Goal: Information Seeking & Learning: Learn about a topic

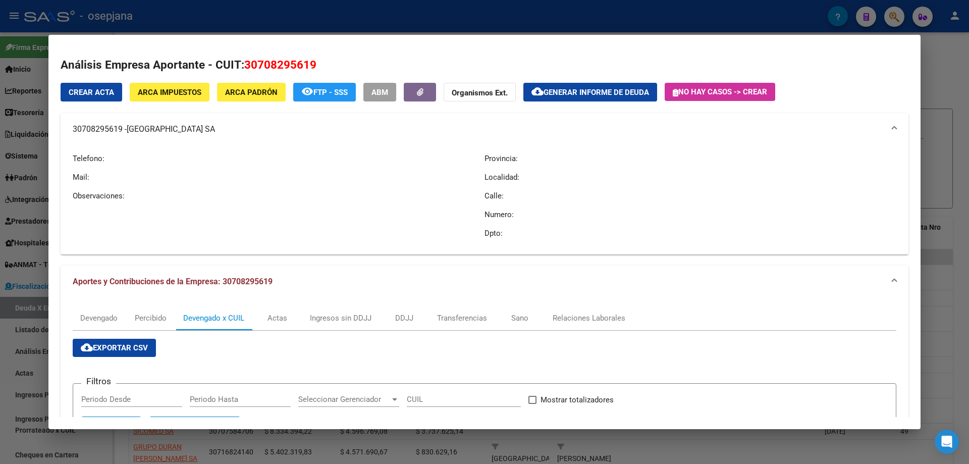
click at [150, 19] on div at bounding box center [484, 232] width 969 height 464
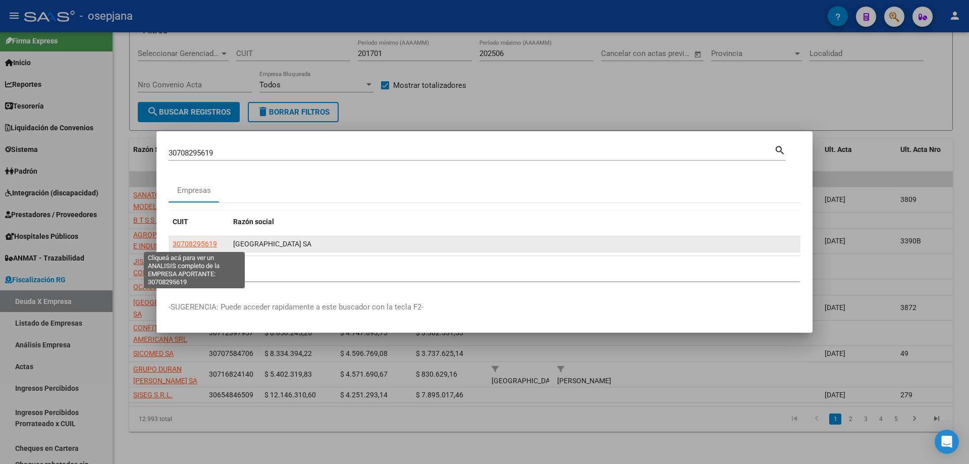
click at [210, 247] on span "30708295619" at bounding box center [195, 244] width 44 height 8
type textarea "30708295619"
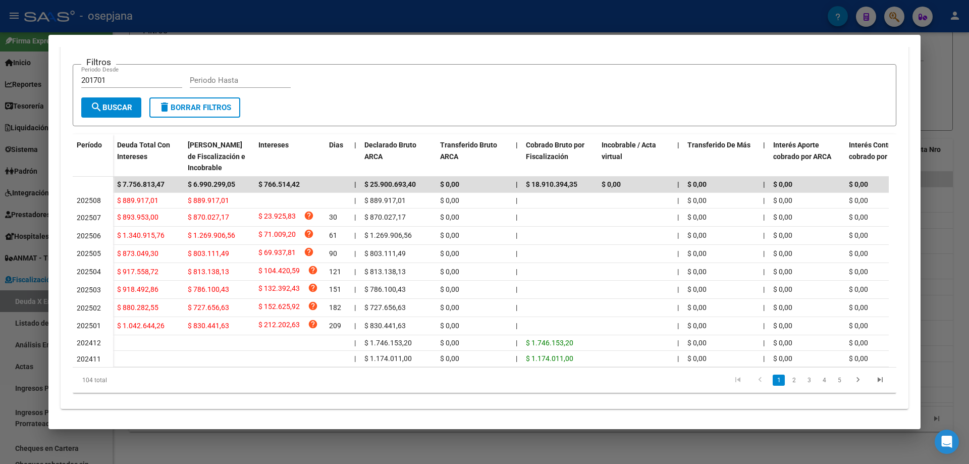
scroll to position [50, 0]
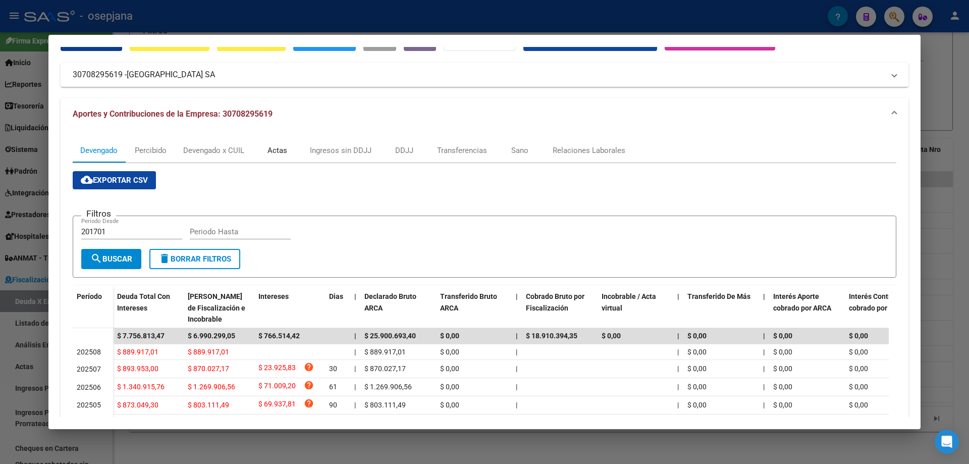
click at [285, 149] on div "Actas" at bounding box center [277, 150] width 20 height 11
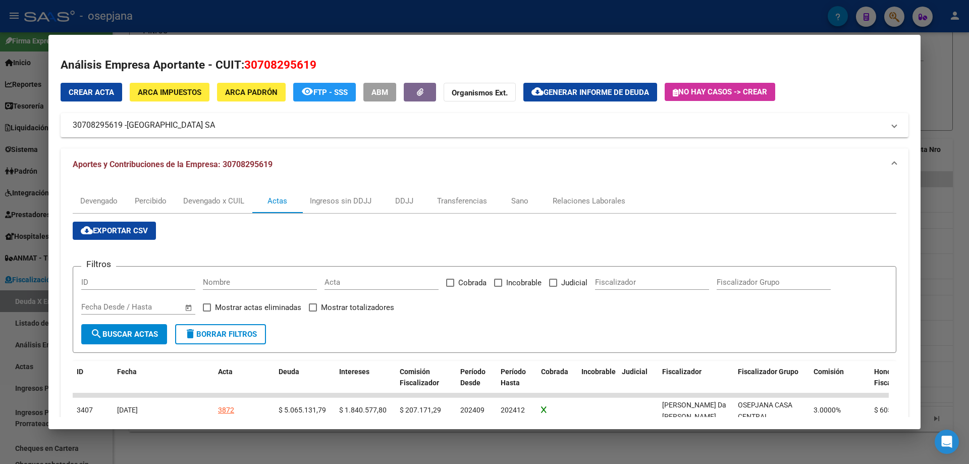
scroll to position [151, 0]
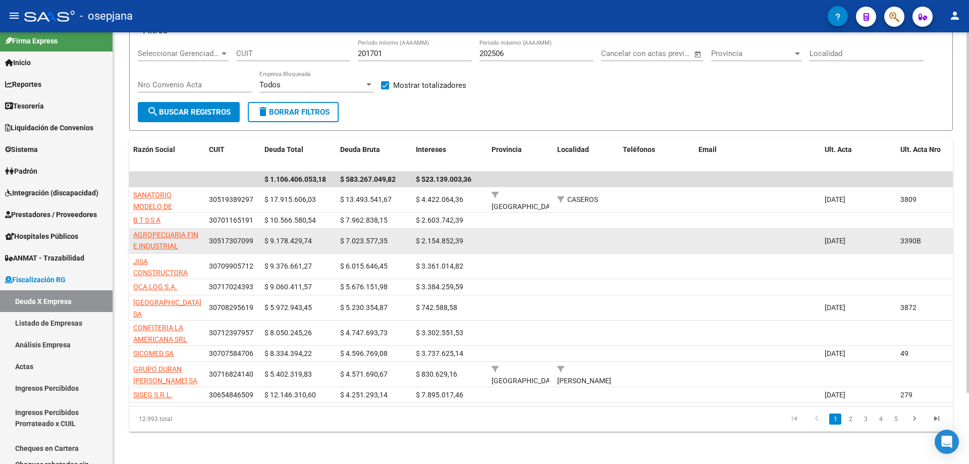
click at [168, 229] on datatable-body-cell "GRANJA TRES ARROYOS SOCIEDAD ANONIMA COMERCIAL AGROPECUARIA FIN E INDUSTRIAL" at bounding box center [167, 241] width 76 height 25
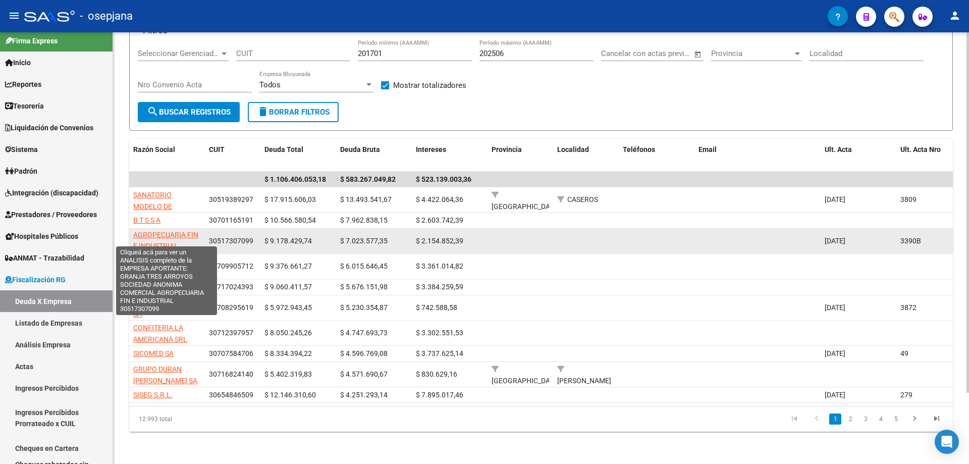
click at [164, 225] on span "GRANJA TRES ARROYOS SOCIEDAD ANONIMA COMERCIAL AGROPECUARIA FIN E INDUSTRIAL" at bounding box center [166, 218] width 67 height 66
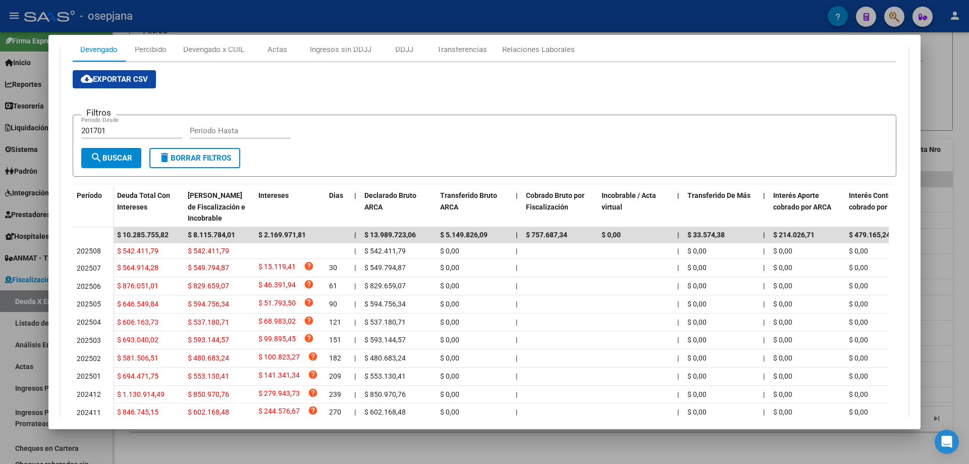
scroll to position [0, 0]
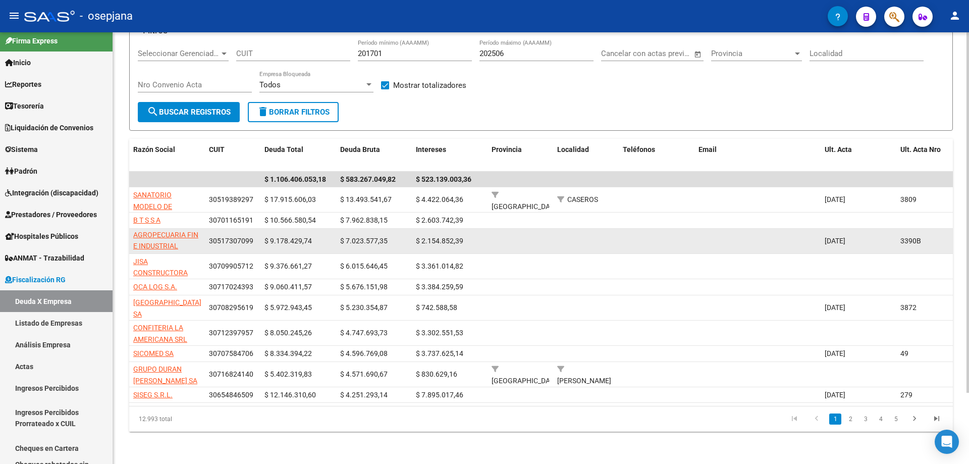
click at [163, 232] on app-link-go-to "GRANJA TRES ARROYOS SOCIEDAD ANONIMA COMERCIAL AGROPECUARIA FIN E INDUSTRIAL" at bounding box center [167, 217] width 68 height 69
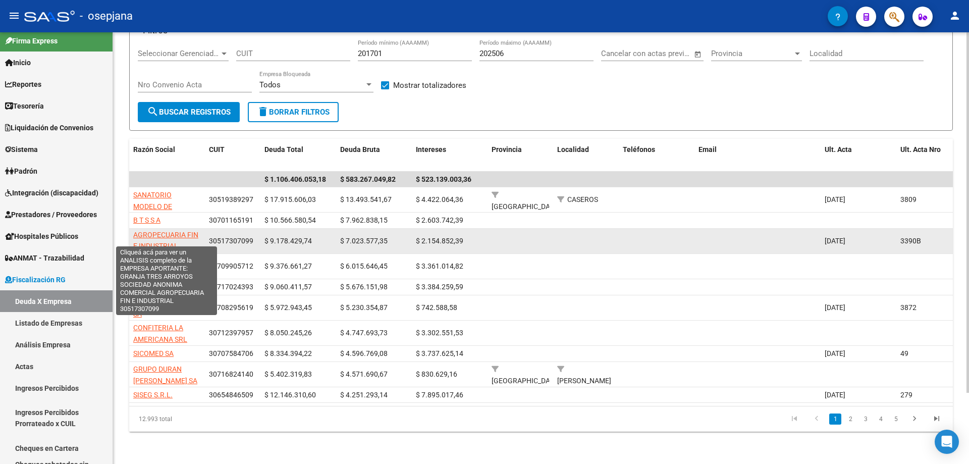
click at [177, 228] on span "GRANJA TRES ARROYOS SOCIEDAD ANONIMA COMERCIAL AGROPECUARIA FIN E INDUSTRIAL" at bounding box center [166, 218] width 67 height 66
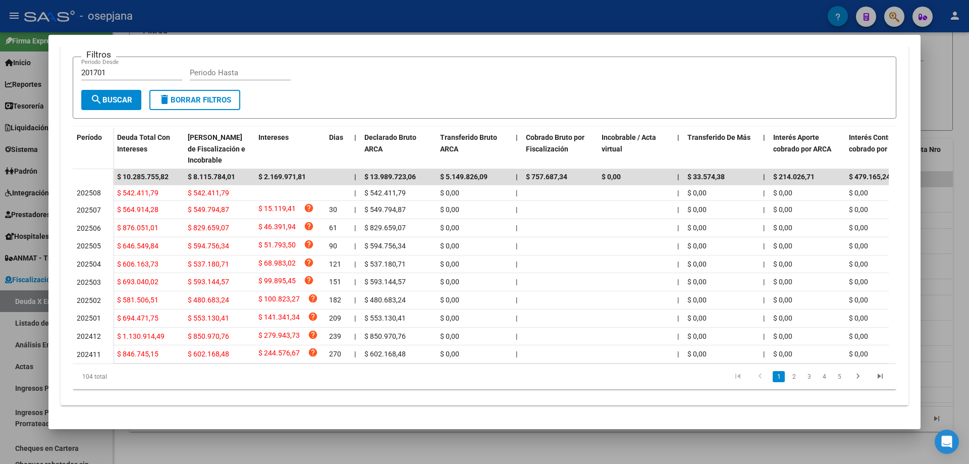
scroll to position [70, 0]
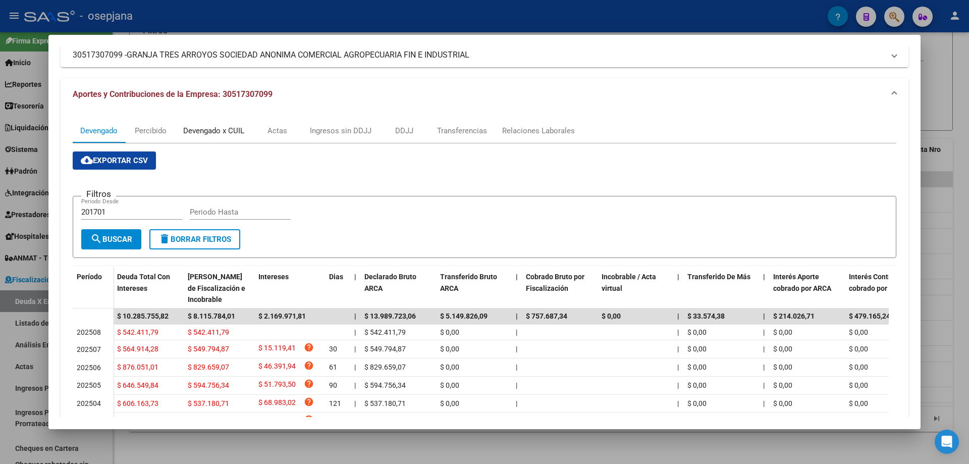
click at [203, 132] on div "Devengado x CUIL" at bounding box center [213, 130] width 61 height 11
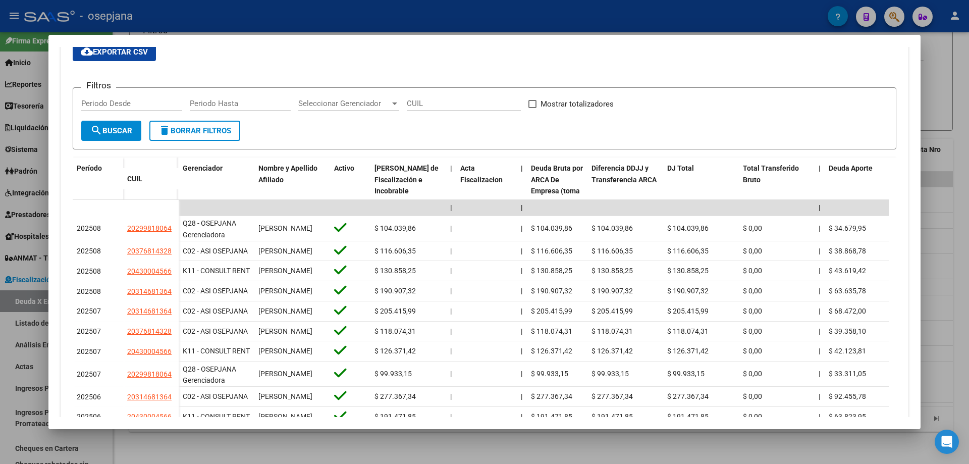
scroll to position [229, 0]
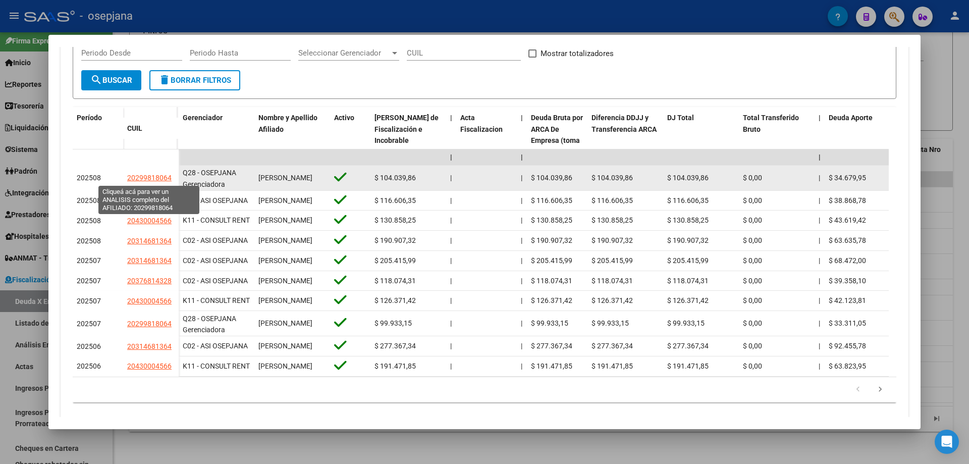
click at [148, 180] on span "20299818064" at bounding box center [149, 178] width 44 height 8
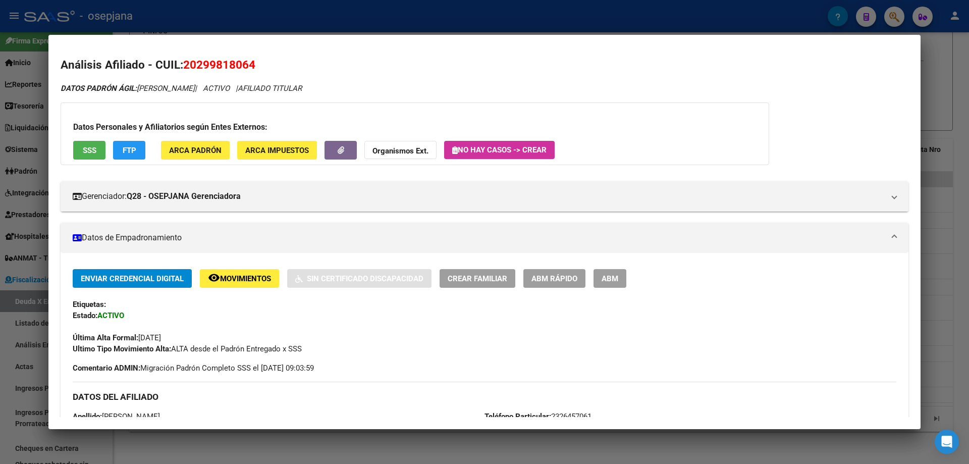
drag, startPoint x: 199, startPoint y: 60, endPoint x: 253, endPoint y: 65, distance: 53.7
click at [253, 65] on span "20299818064" at bounding box center [219, 64] width 72 height 13
click at [252, 65] on span "20299818064" at bounding box center [219, 64] width 72 height 13
click at [202, 63] on span "20299818064" at bounding box center [219, 64] width 72 height 13
drag, startPoint x: 195, startPoint y: 63, endPoint x: 252, endPoint y: 65, distance: 56.5
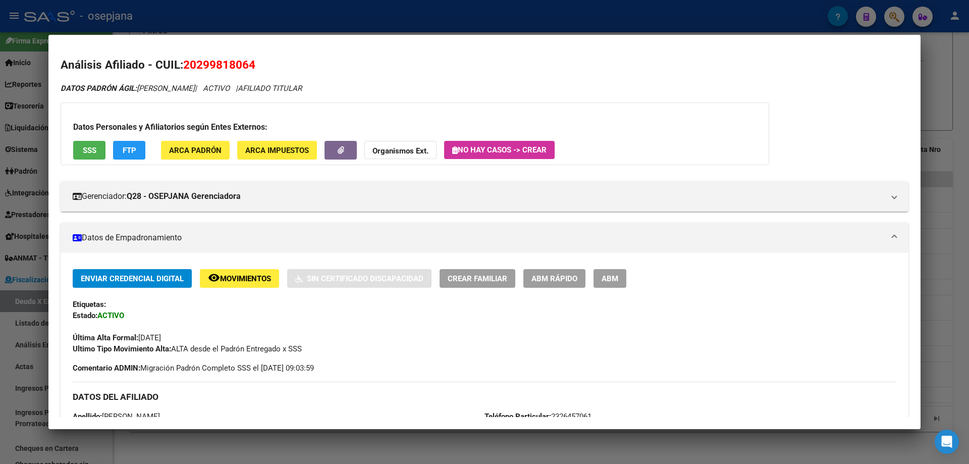
click at [252, 65] on span "20299818064" at bounding box center [219, 64] width 72 height 13
copy span "29981806"
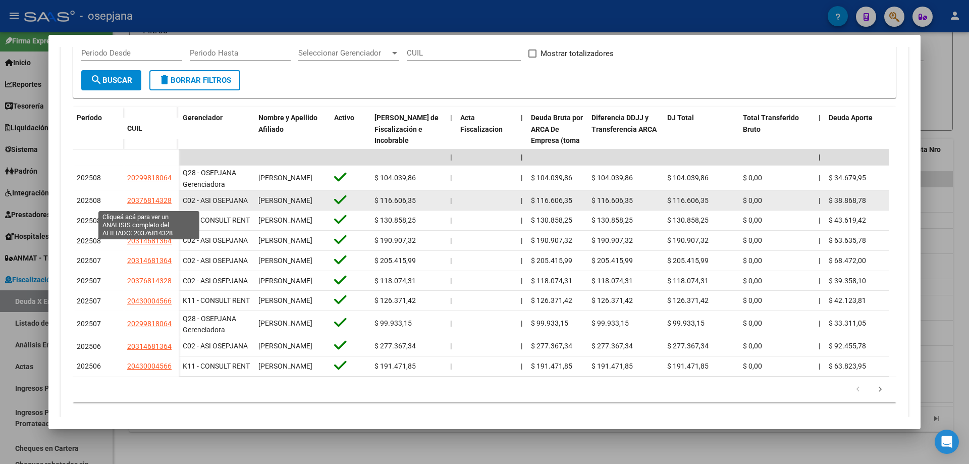
click at [143, 201] on span "20376814328" at bounding box center [149, 200] width 44 height 8
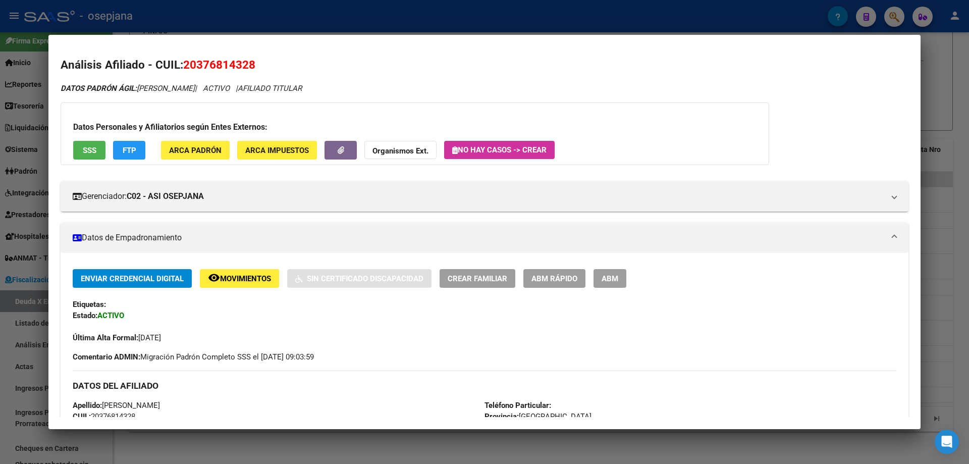
drag, startPoint x: 197, startPoint y: 63, endPoint x: 249, endPoint y: 65, distance: 52.5
click at [249, 65] on span "20376814328" at bounding box center [219, 64] width 72 height 13
copy span "37681432"
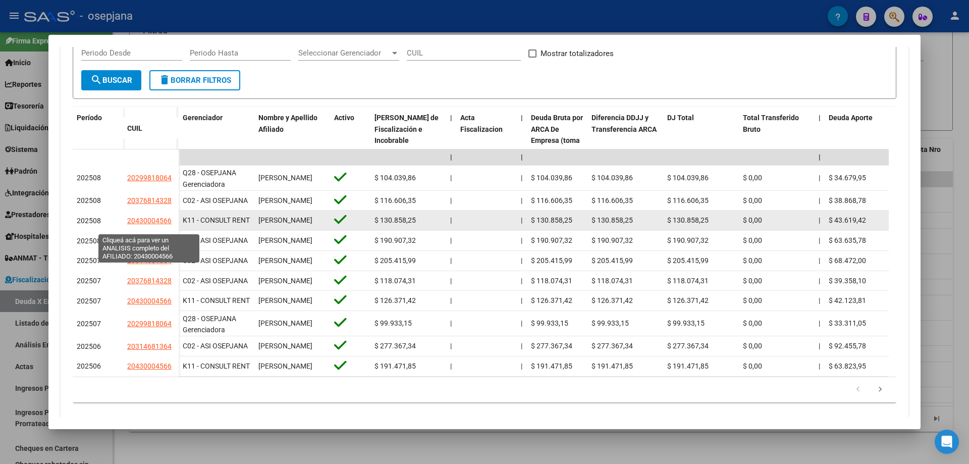
click at [143, 225] on span "20430004566" at bounding box center [149, 220] width 44 height 8
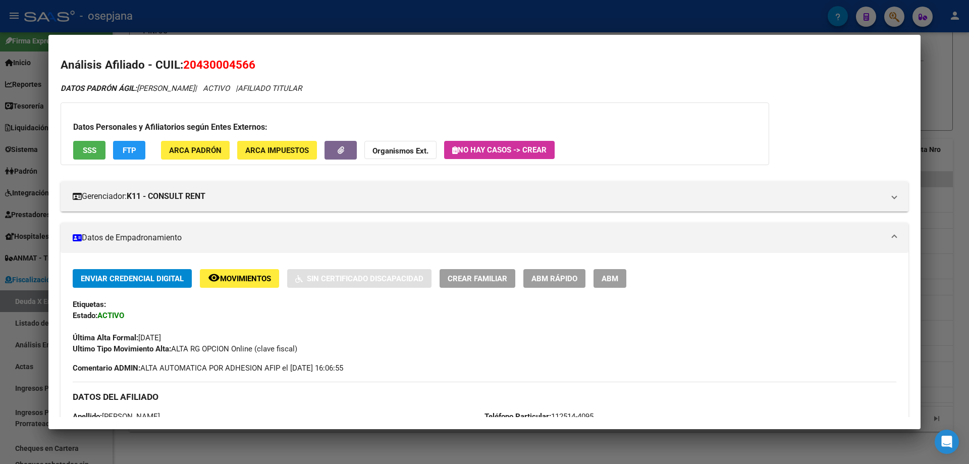
drag, startPoint x: 197, startPoint y: 63, endPoint x: 247, endPoint y: 61, distance: 49.5
click at [247, 61] on span "20430004566" at bounding box center [219, 64] width 72 height 13
copy span "43000456"
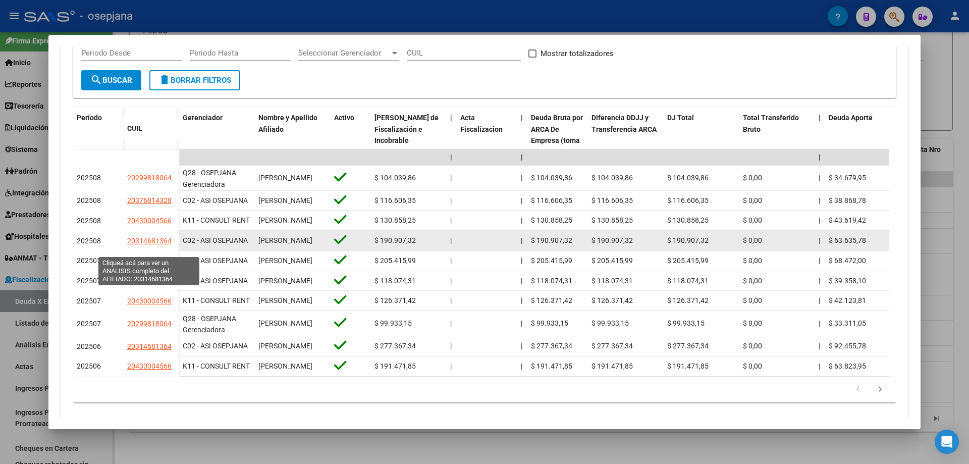
click at [145, 245] on span "20314681364" at bounding box center [149, 241] width 44 height 8
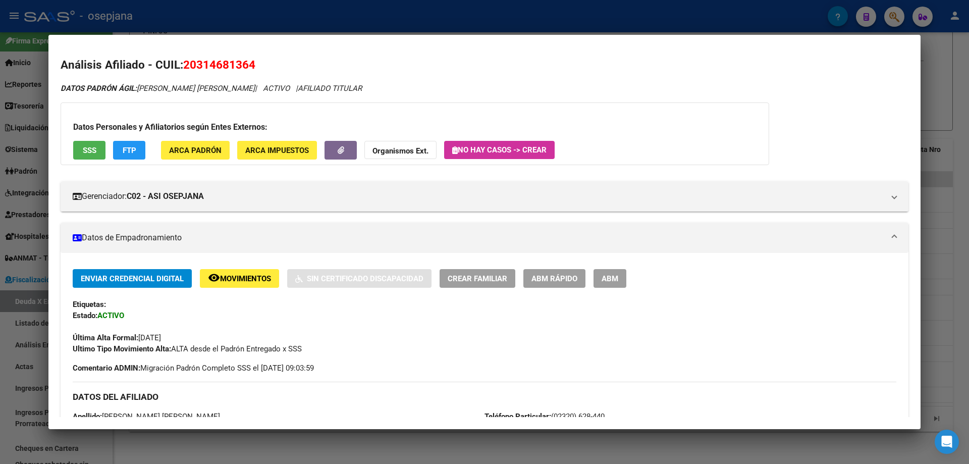
drag, startPoint x: 201, startPoint y: 65, endPoint x: 247, endPoint y: 64, distance: 45.4
click at [247, 64] on span "20314681364" at bounding box center [219, 64] width 72 height 13
drag, startPoint x: 198, startPoint y: 64, endPoint x: 251, endPoint y: 64, distance: 53.0
click at [251, 64] on span "20314681364" at bounding box center [219, 64] width 72 height 13
copy span "31468136"
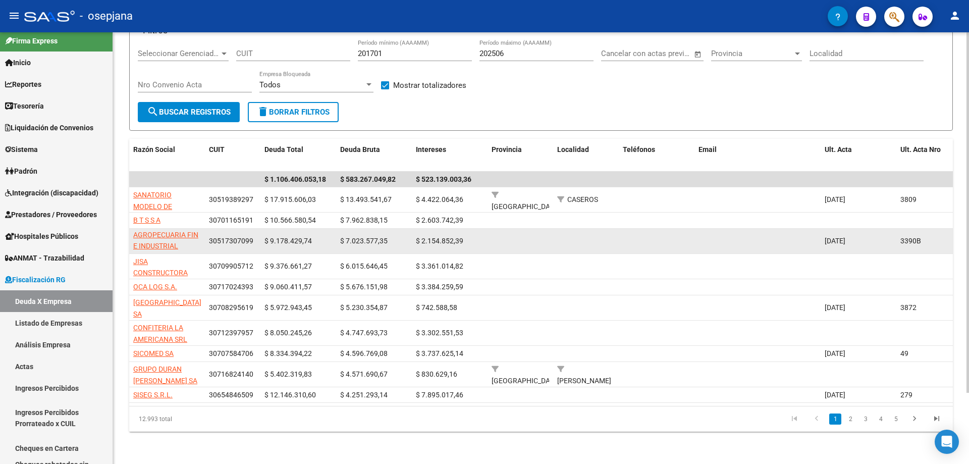
click at [168, 232] on app-link-go-to "GRANJA TRES ARROYOS SOCIEDAD ANONIMA COMERCIAL AGROPECUARIA FIN E INDUSTRIAL" at bounding box center [167, 217] width 68 height 69
click at [170, 229] on span "GRANJA TRES ARROYOS SOCIEDAD ANONIMA COMERCIAL AGROPECUARIA FIN E INDUSTRIAL" at bounding box center [166, 218] width 67 height 66
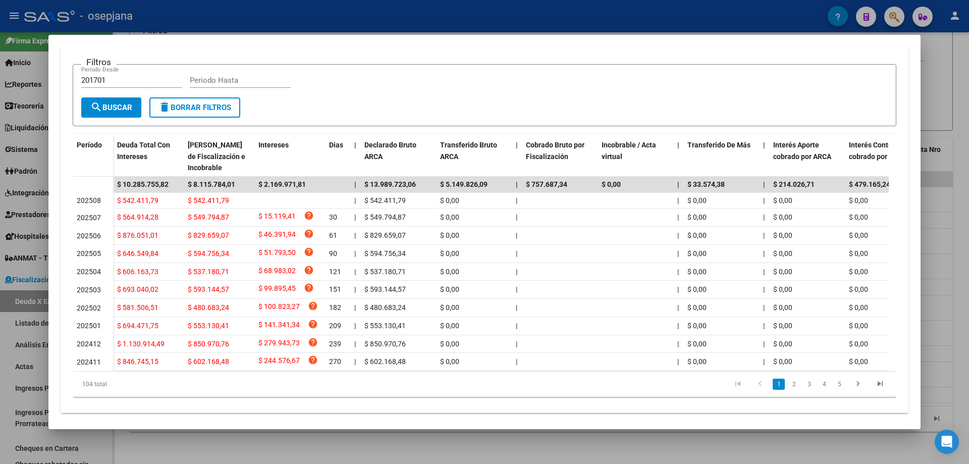
scroll to position [221, 0]
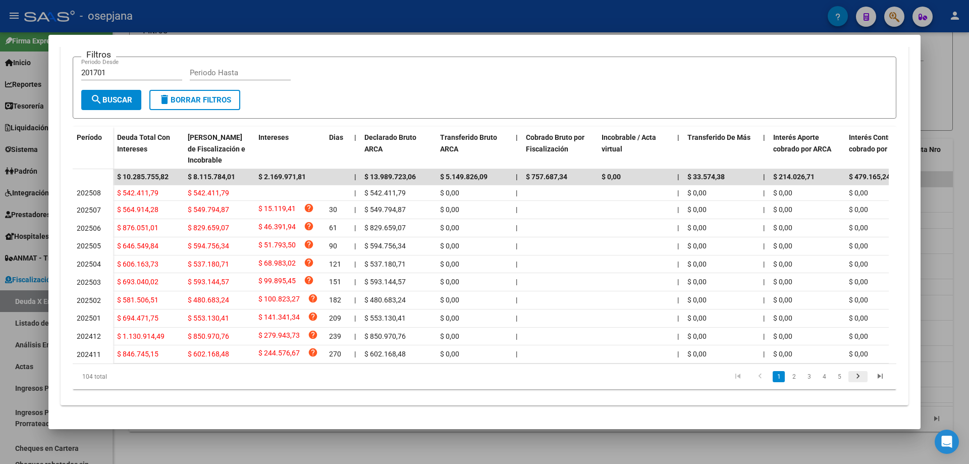
click at [851, 374] on icon "go to next page" at bounding box center [857, 377] width 13 height 12
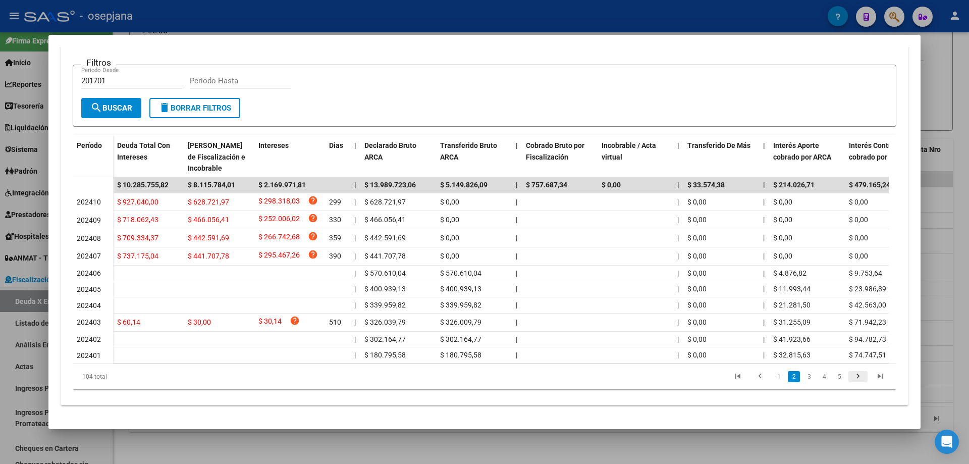
click at [851, 374] on icon "go to next page" at bounding box center [857, 377] width 13 height 12
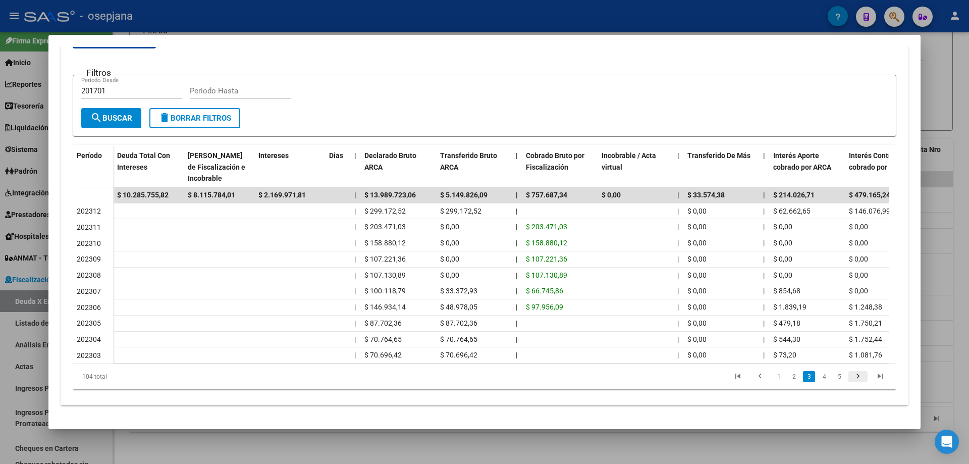
scroll to position [199, 0]
click at [753, 377] on icon "go to previous page" at bounding box center [759, 377] width 13 height 12
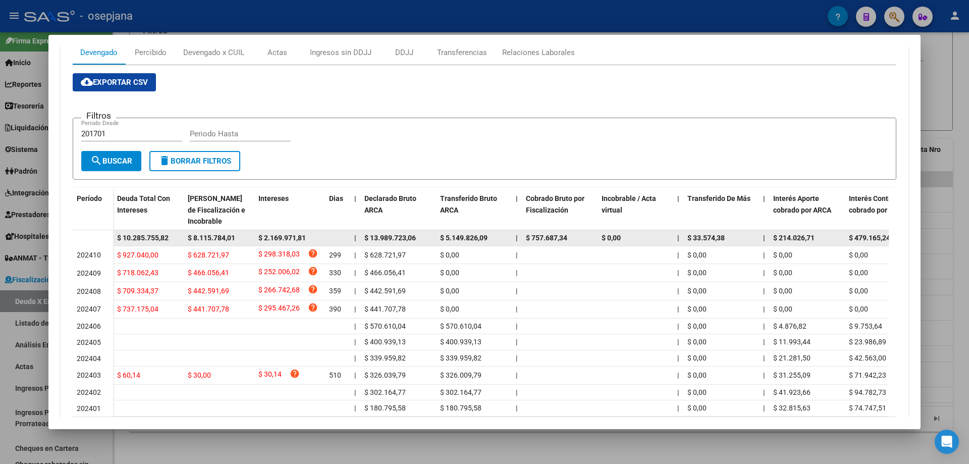
scroll to position [0, 0]
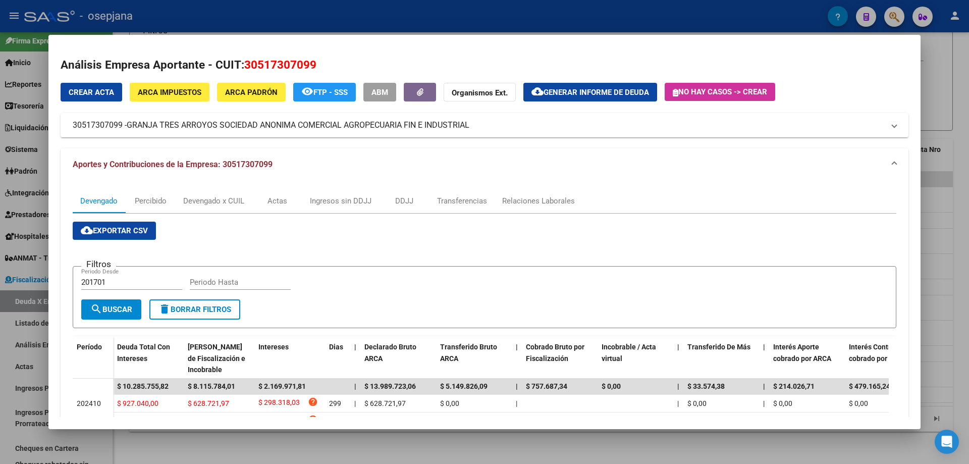
drag, startPoint x: 244, startPoint y: 59, endPoint x: 328, endPoint y: 60, distance: 84.8
click at [328, 60] on h2 "Análisis Empresa Aportante - CUIT: 30517307099" at bounding box center [485, 65] width 848 height 17
copy span "30517307099"
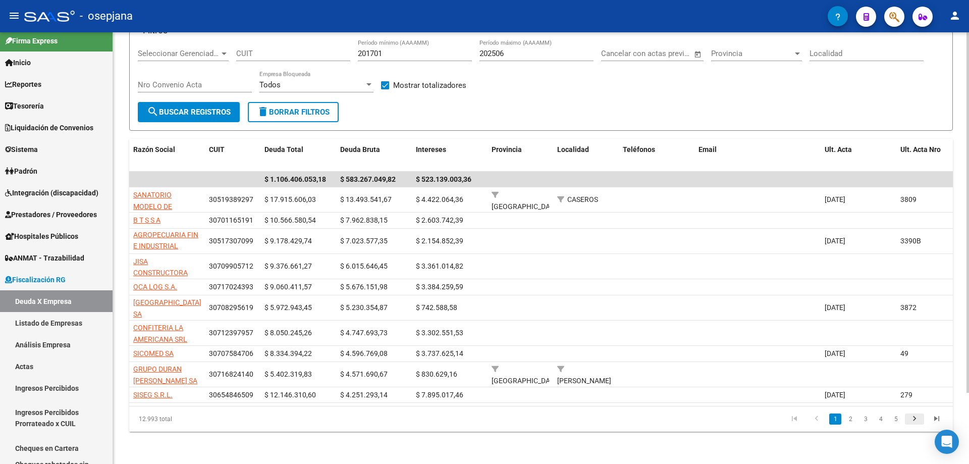
click at [912, 417] on icon "go to next page" at bounding box center [914, 420] width 13 height 12
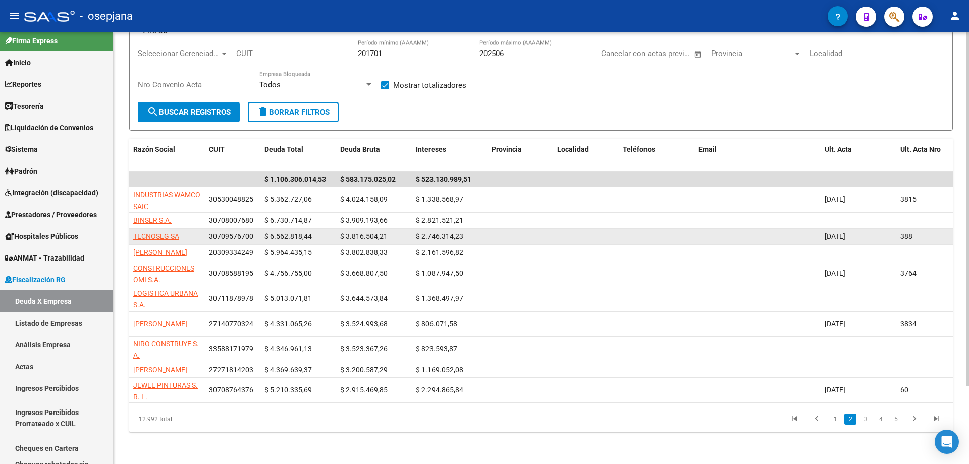
scroll to position [95, 0]
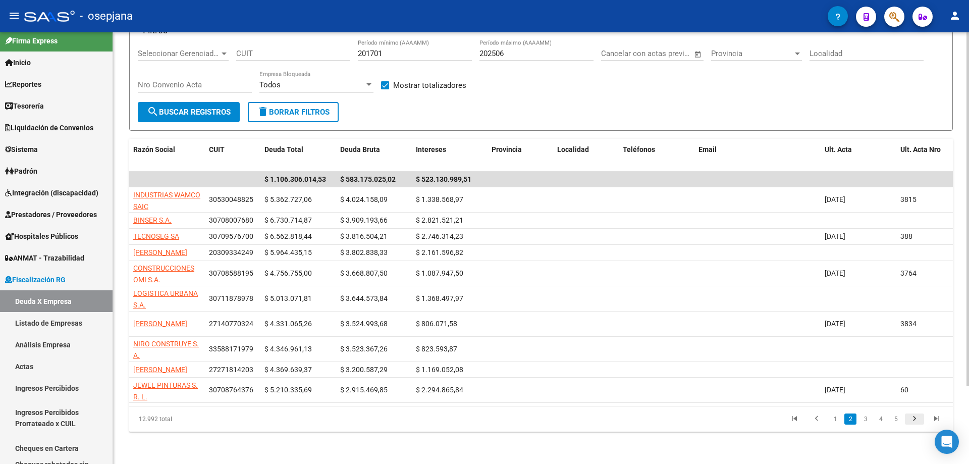
click at [911, 420] on icon "go to next page" at bounding box center [914, 420] width 13 height 12
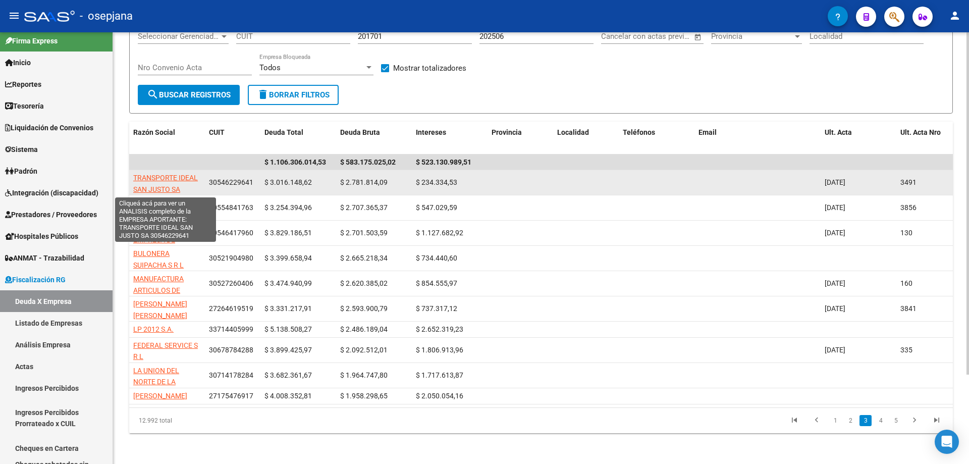
click at [157, 180] on span "TRANSPORTE IDEAL SAN JUSTO SA" at bounding box center [165, 184] width 65 height 20
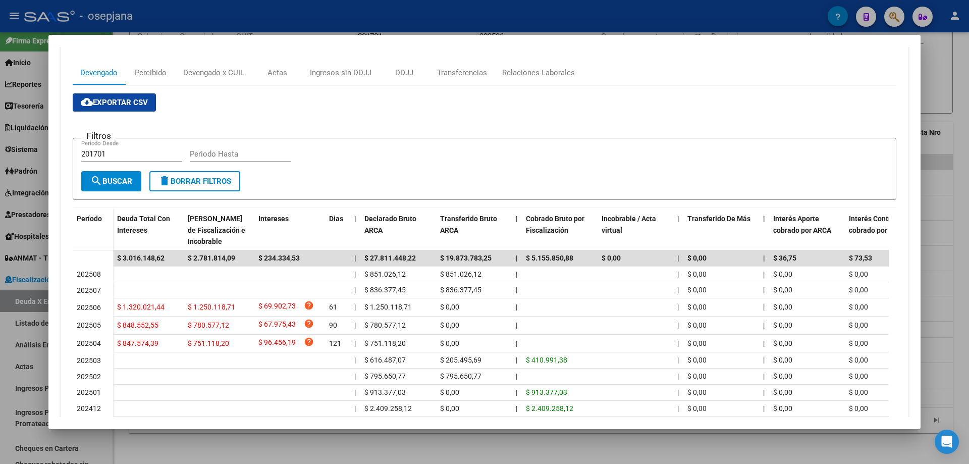
scroll to position [179, 0]
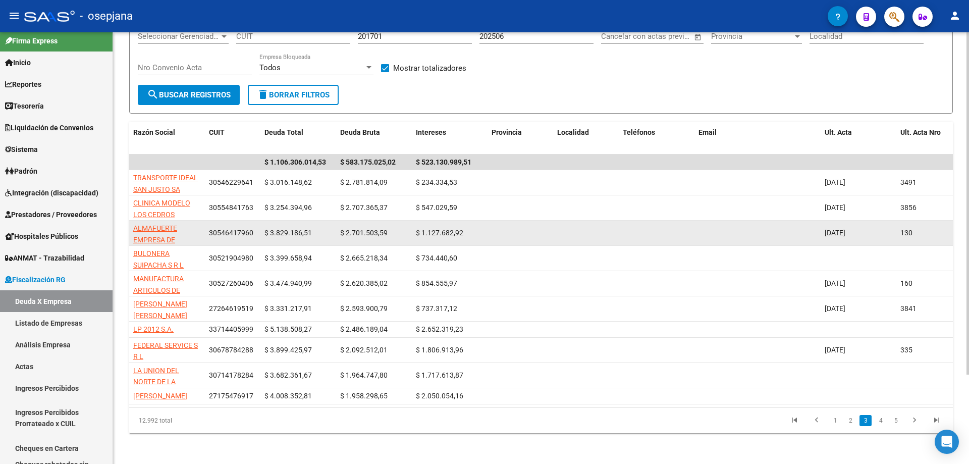
click at [151, 232] on app-link-go-to "ALMAFUERTE EMPRESA DE TRANSPORTE SACIEI" at bounding box center [167, 240] width 68 height 34
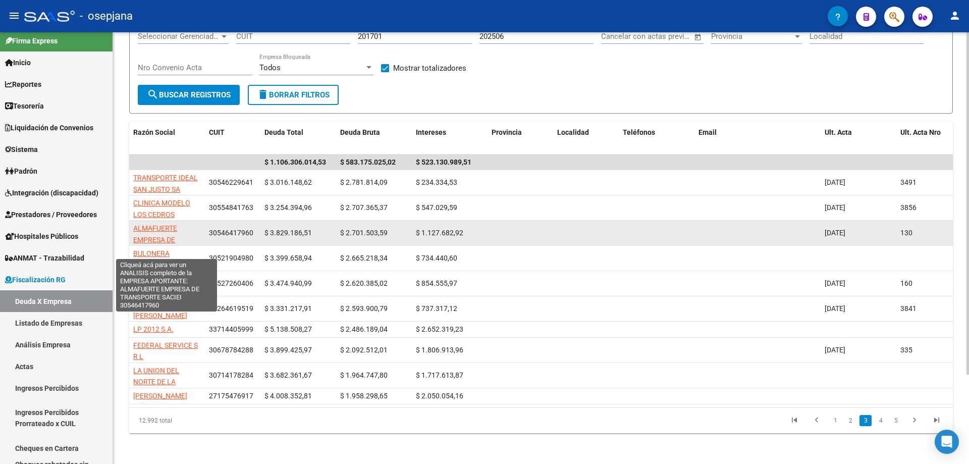
click at [156, 231] on span "ALMAFUERTE EMPRESA DE TRANSPORTE SACIEI" at bounding box center [166, 239] width 67 height 31
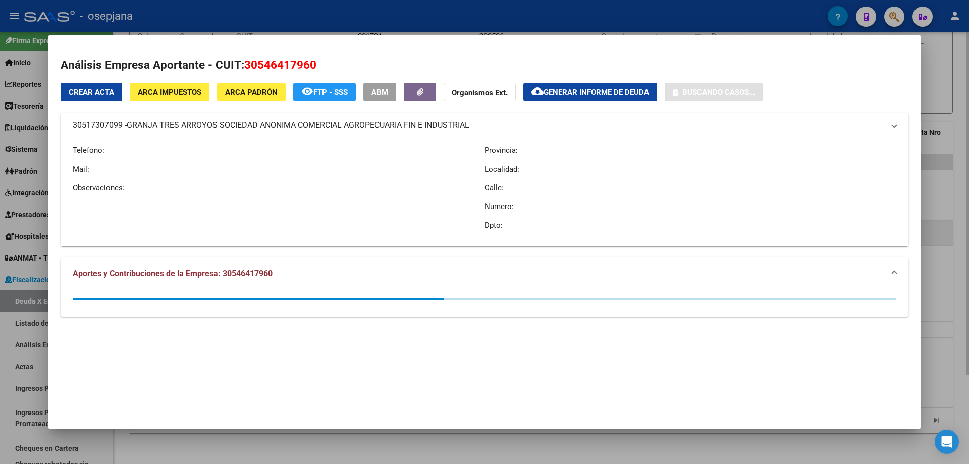
type textarea "30546417960"
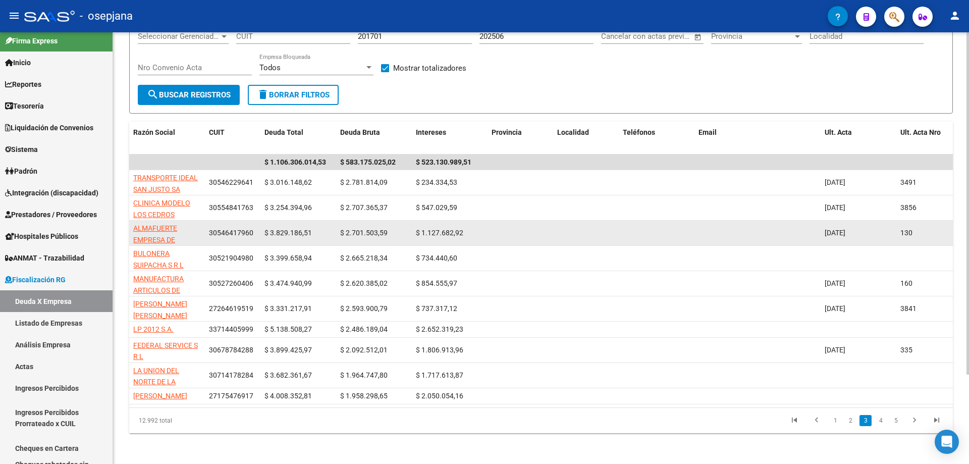
scroll to position [113, 0]
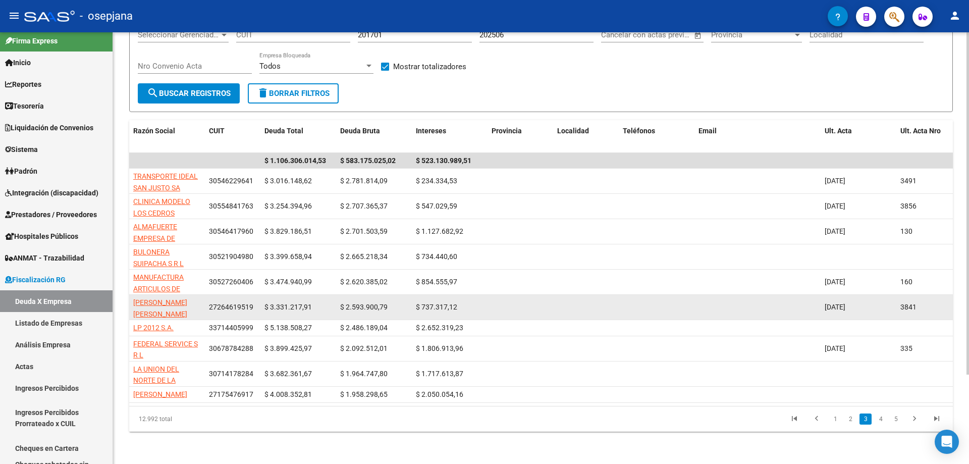
click at [172, 295] on datatable-body-cell "[PERSON_NAME] [PERSON_NAME]" at bounding box center [167, 307] width 76 height 25
click at [169, 297] on app-link-go-to "[PERSON_NAME] [PERSON_NAME]" at bounding box center [167, 308] width 68 height 23
click at [167, 298] on span "[PERSON_NAME] [PERSON_NAME]" at bounding box center [160, 308] width 54 height 20
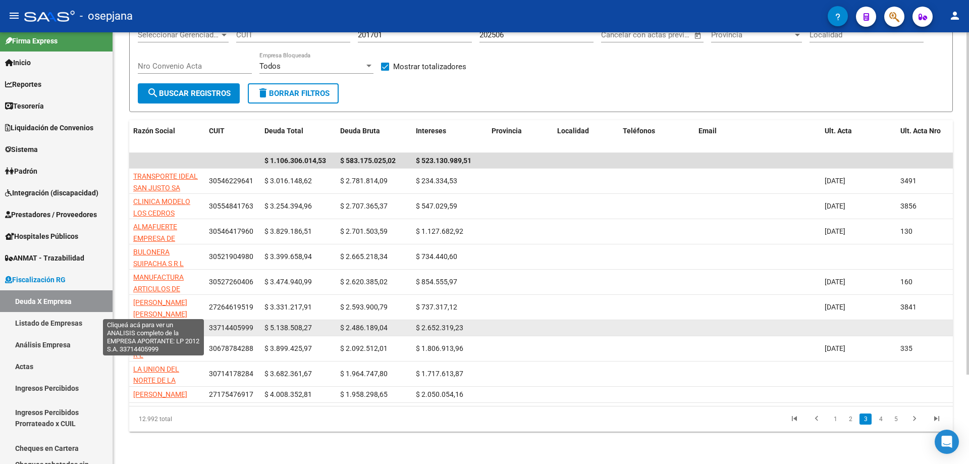
click at [150, 323] on span "LP 2012 S.A." at bounding box center [153, 327] width 40 height 8
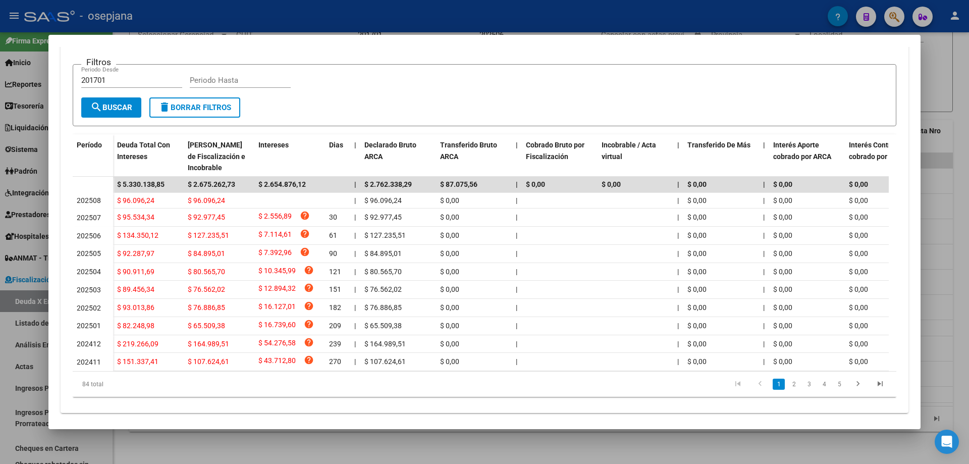
scroll to position [221, 0]
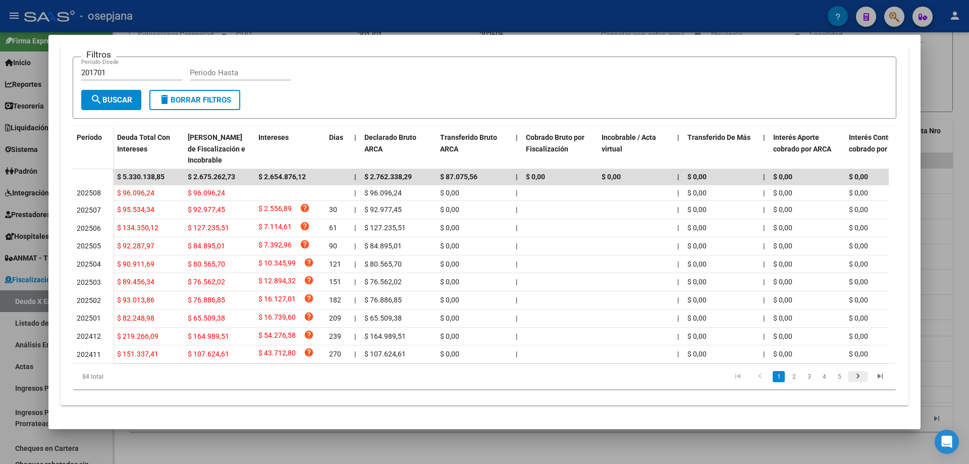
click at [853, 373] on icon "go to next page" at bounding box center [857, 377] width 13 height 12
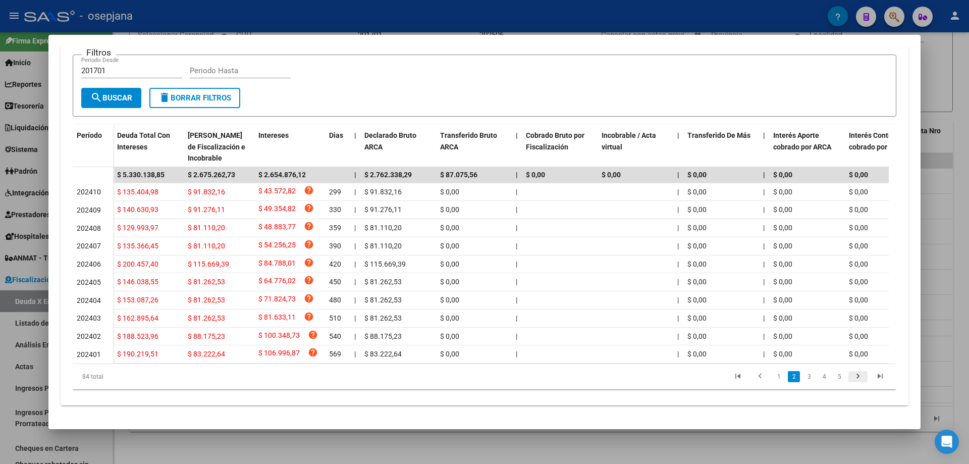
click at [853, 373] on icon "go to next page" at bounding box center [857, 377] width 13 height 12
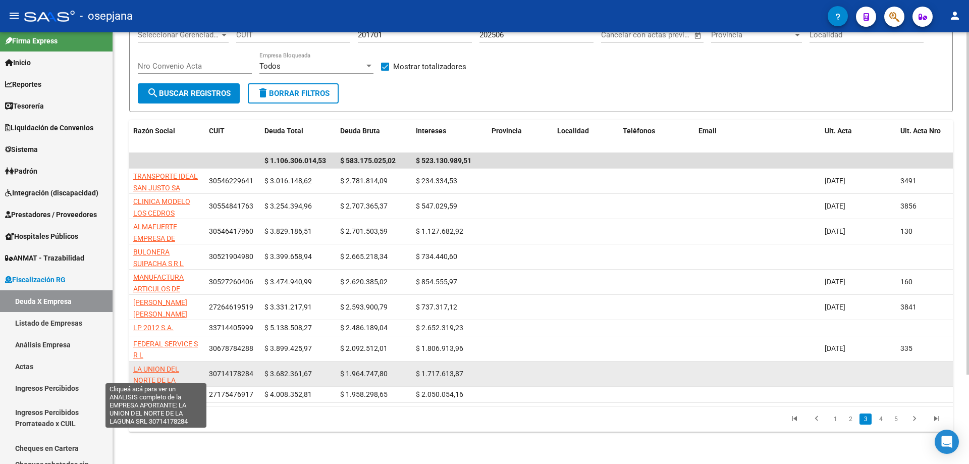
click at [145, 365] on span "LA UNION DEL NORTE DE LA [GEOGRAPHIC_DATA]" at bounding box center [167, 380] width 68 height 31
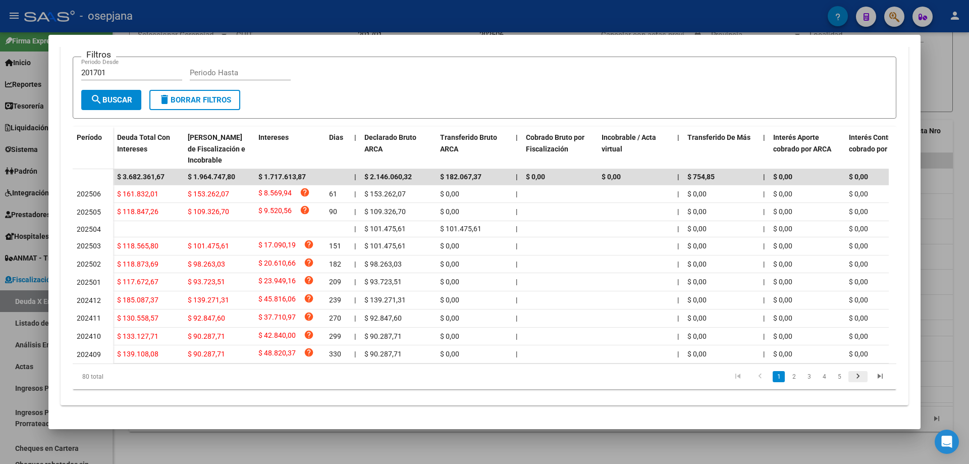
click at [851, 377] on icon "go to next page" at bounding box center [857, 377] width 13 height 12
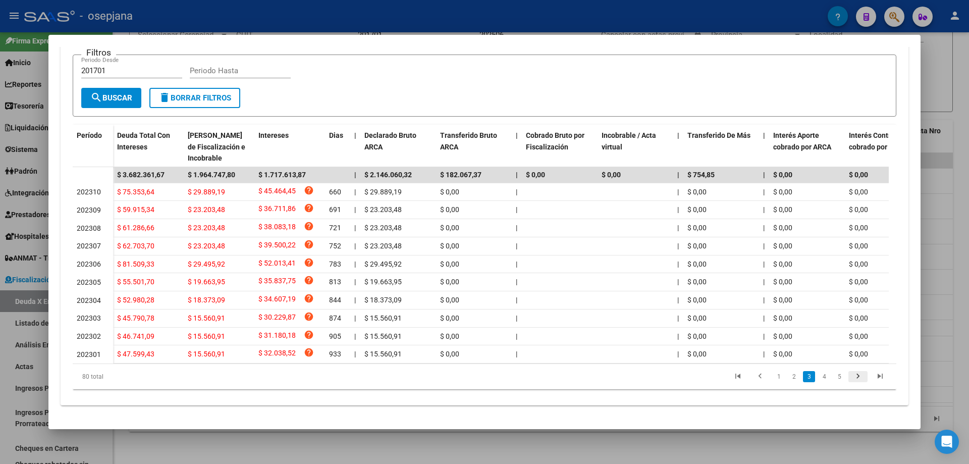
click at [851, 377] on icon "go to next page" at bounding box center [857, 377] width 13 height 12
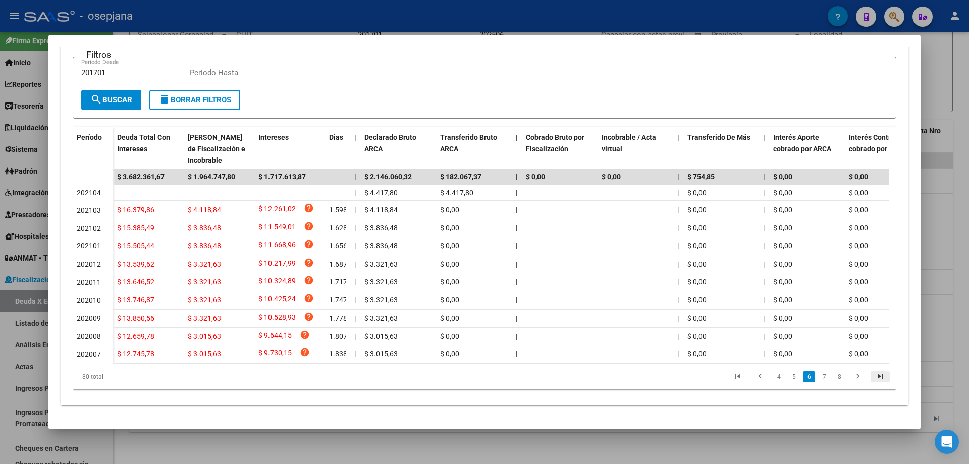
click at [873, 377] on icon "go to last page" at bounding box center [879, 377] width 13 height 12
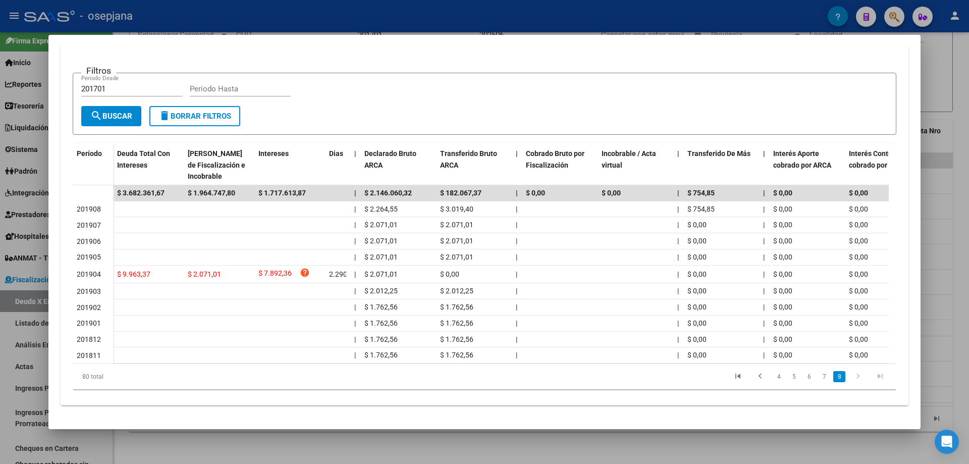
scroll to position [0, 0]
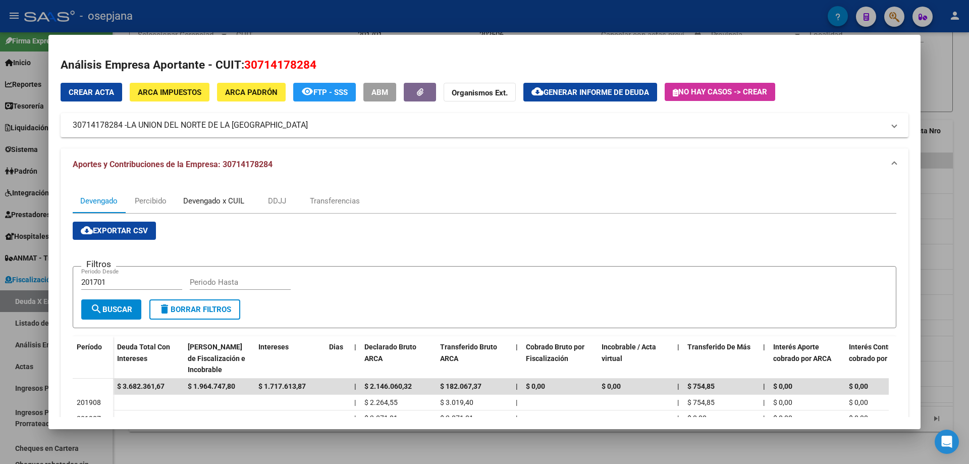
click at [200, 197] on div "Devengado x CUIL" at bounding box center [213, 200] width 61 height 11
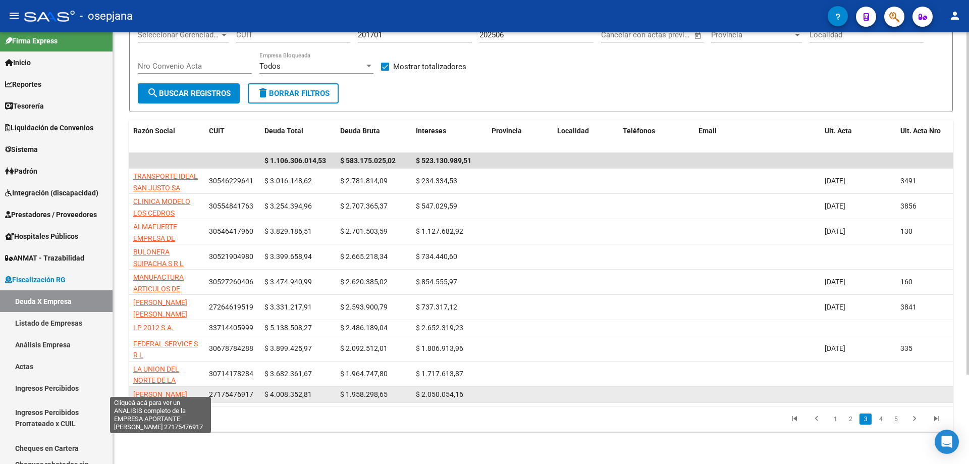
click at [161, 390] on span "[PERSON_NAME]" at bounding box center [160, 394] width 54 height 8
type textarea "27175476917"
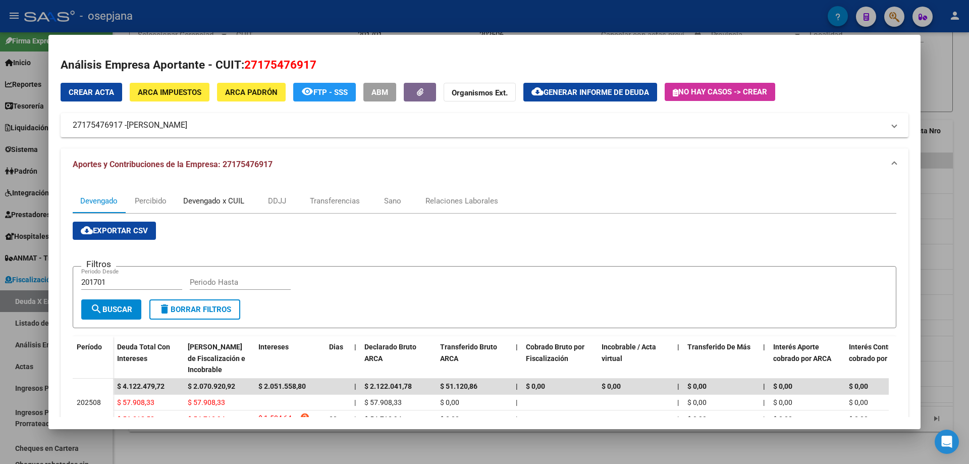
click at [214, 205] on div "Devengado x CUIL" at bounding box center [213, 200] width 61 height 11
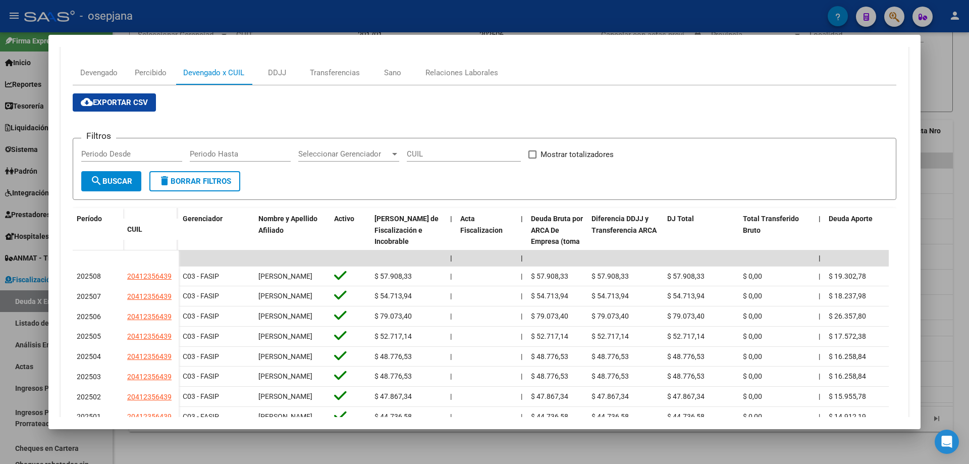
scroll to position [179, 0]
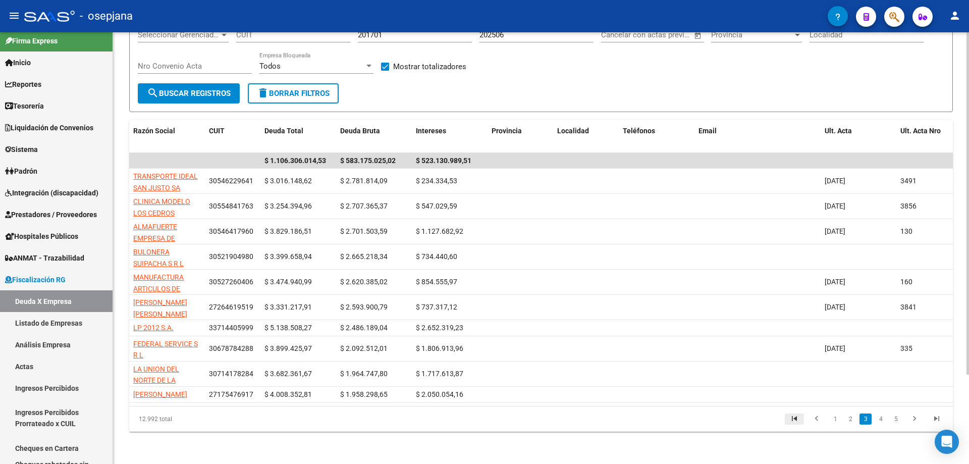
click at [796, 418] on icon "go to first page" at bounding box center [794, 420] width 13 height 12
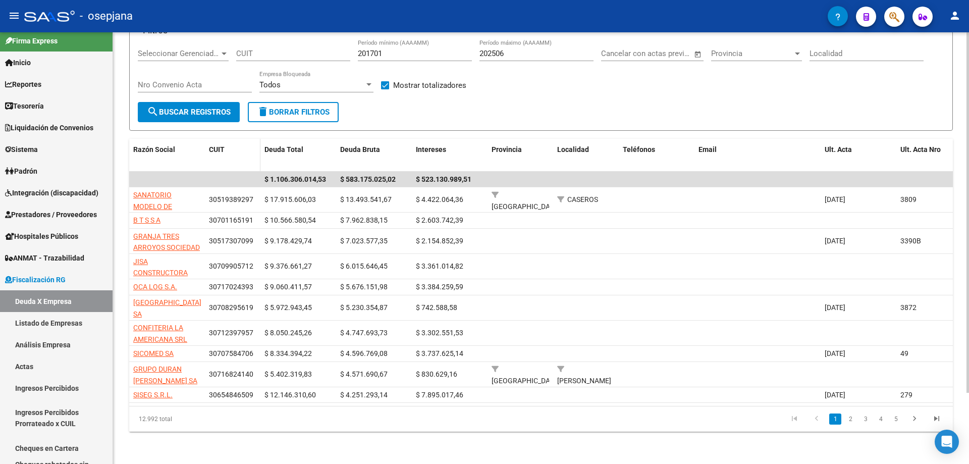
scroll to position [85, 0]
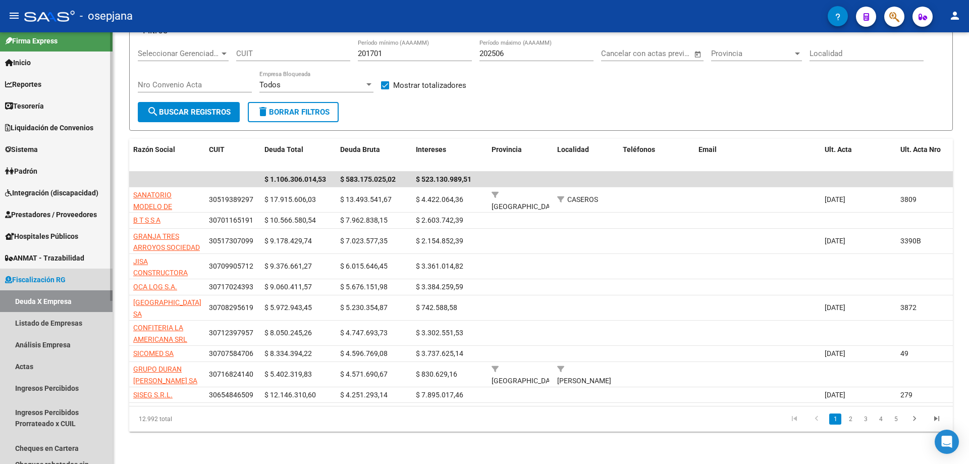
click at [44, 272] on link "Fiscalización RG" at bounding box center [56, 279] width 113 height 22
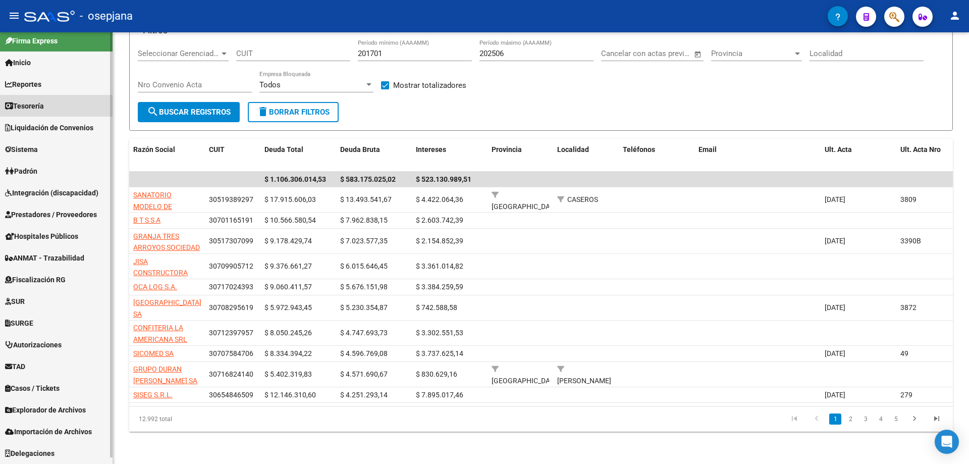
click at [30, 109] on span "Tesorería" at bounding box center [24, 105] width 39 height 11
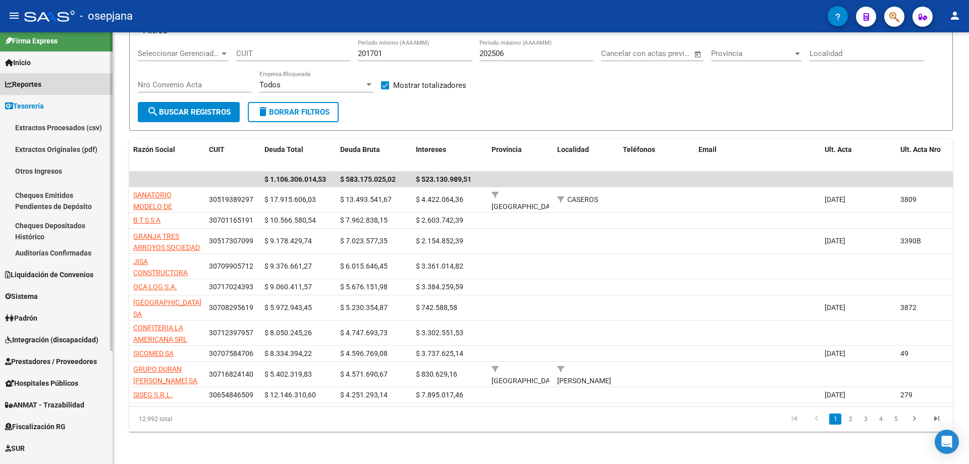
click at [37, 77] on link "Reportes" at bounding box center [56, 84] width 113 height 22
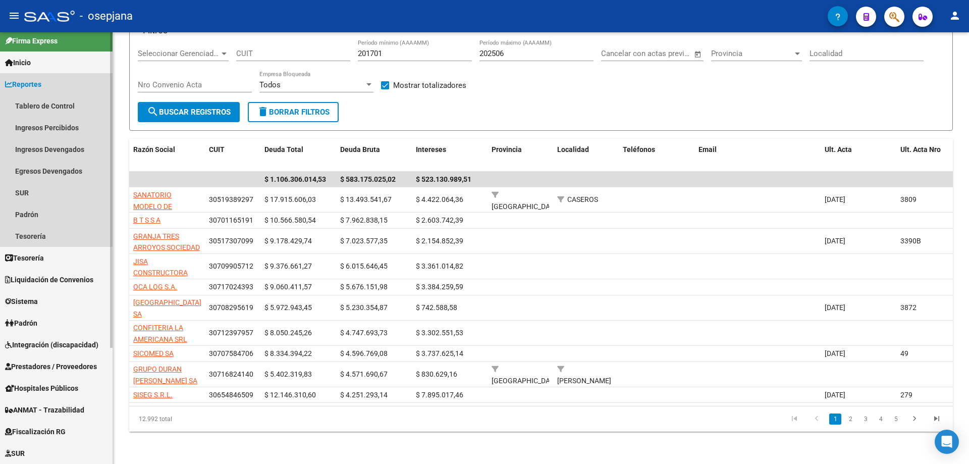
click at [37, 77] on link "Reportes" at bounding box center [56, 84] width 113 height 22
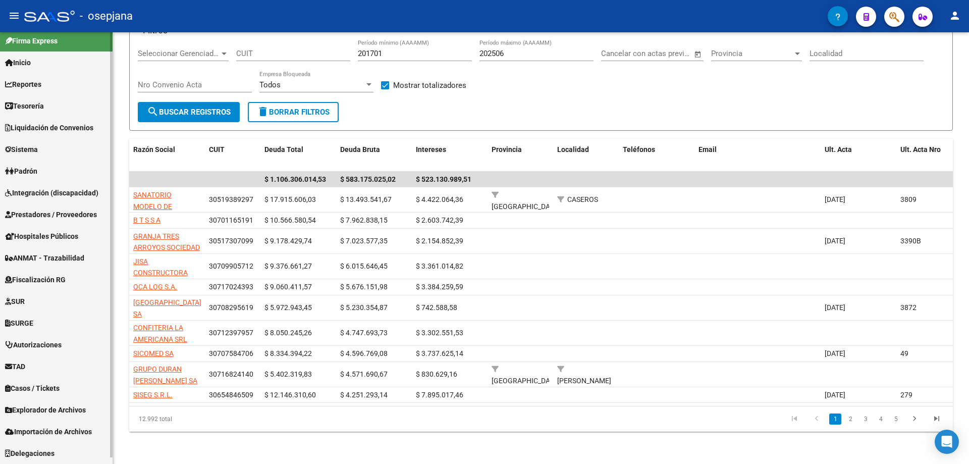
click at [41, 81] on span "Reportes" at bounding box center [23, 84] width 36 height 11
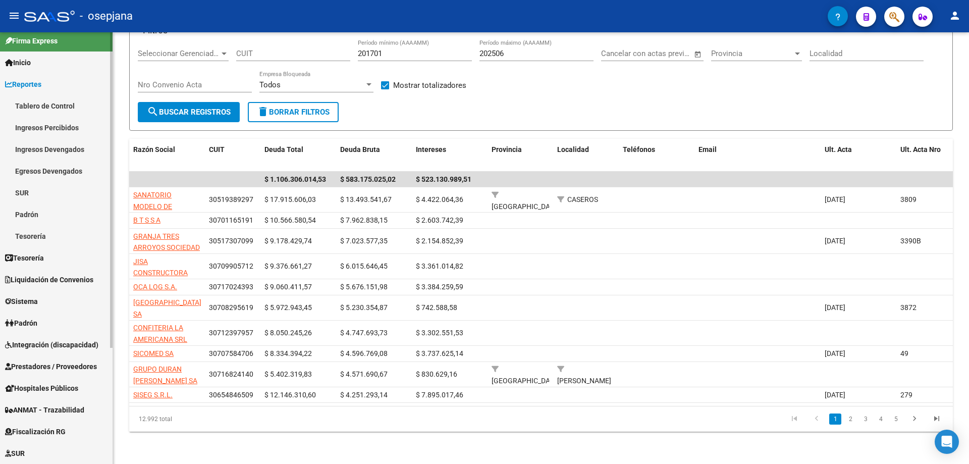
click at [49, 126] on link "Ingresos Percibidos" at bounding box center [56, 128] width 113 height 22
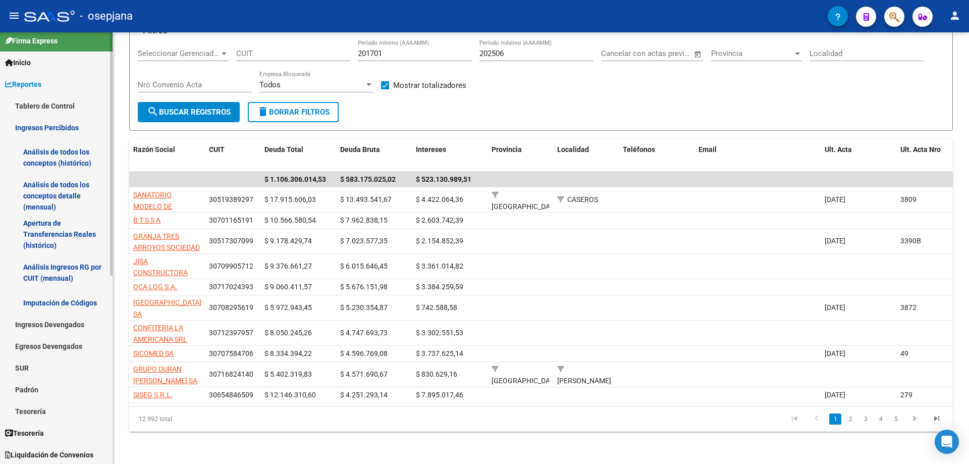
click at [49, 159] on link "Análisis de todos los conceptos (histórico)" at bounding box center [56, 157] width 113 height 38
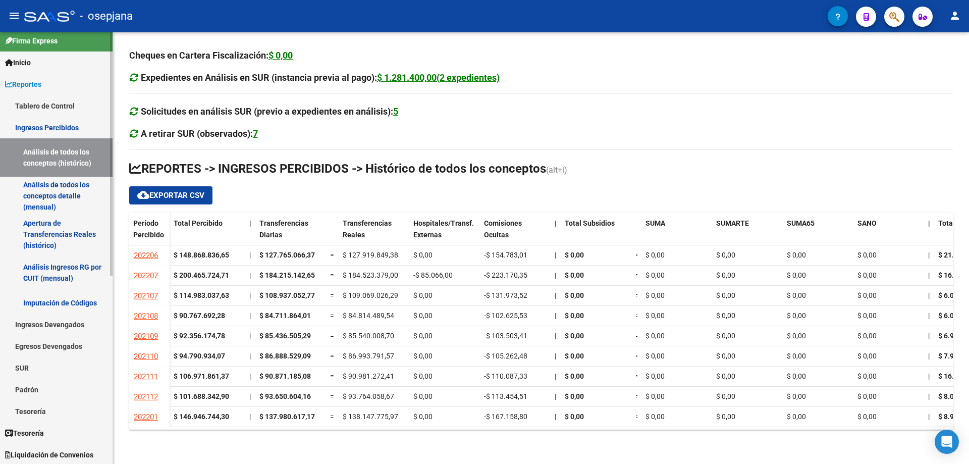
click at [51, 196] on link "Análisis de todos los conceptos detalle (mensual)" at bounding box center [56, 196] width 113 height 38
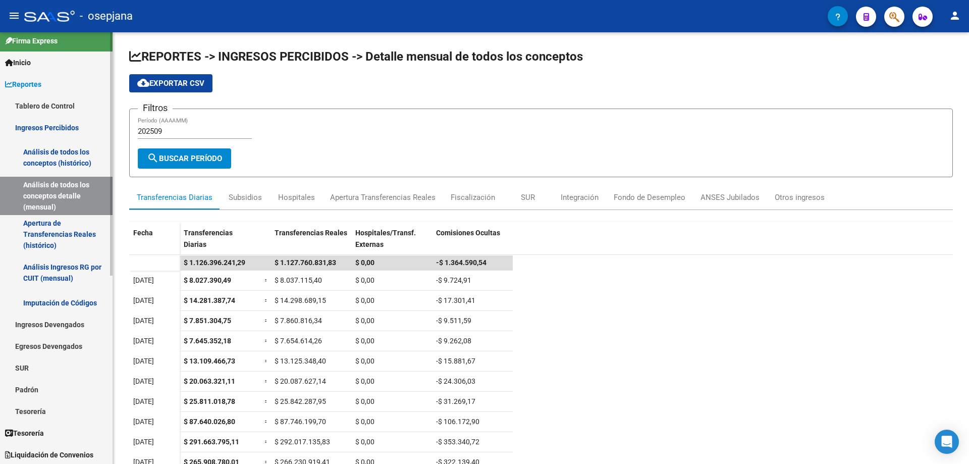
click at [70, 152] on link "Análisis de todos los conceptos (histórico)" at bounding box center [56, 157] width 113 height 38
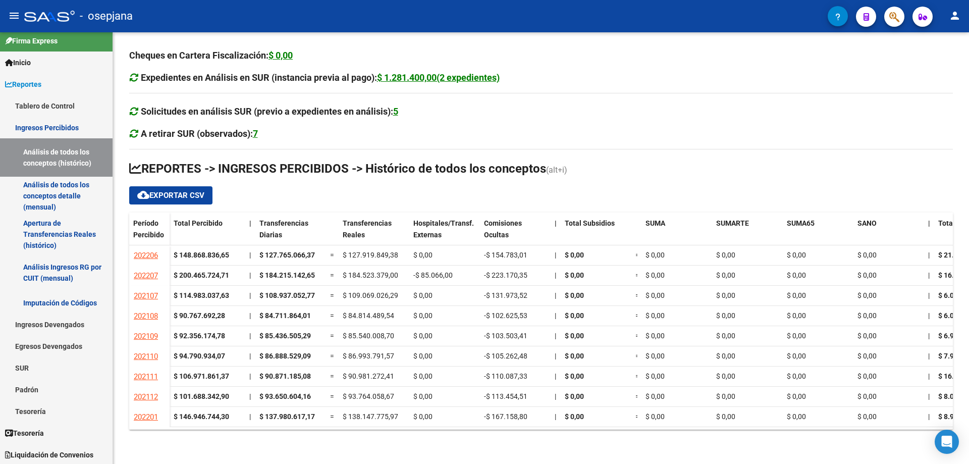
click at [182, 198] on span "cloud_download Exportar CSV" at bounding box center [170, 195] width 67 height 9
click at [160, 221] on div "Período Percibido" at bounding box center [149, 238] width 32 height 42
click at [141, 226] on span "Período Percibido" at bounding box center [148, 229] width 31 height 20
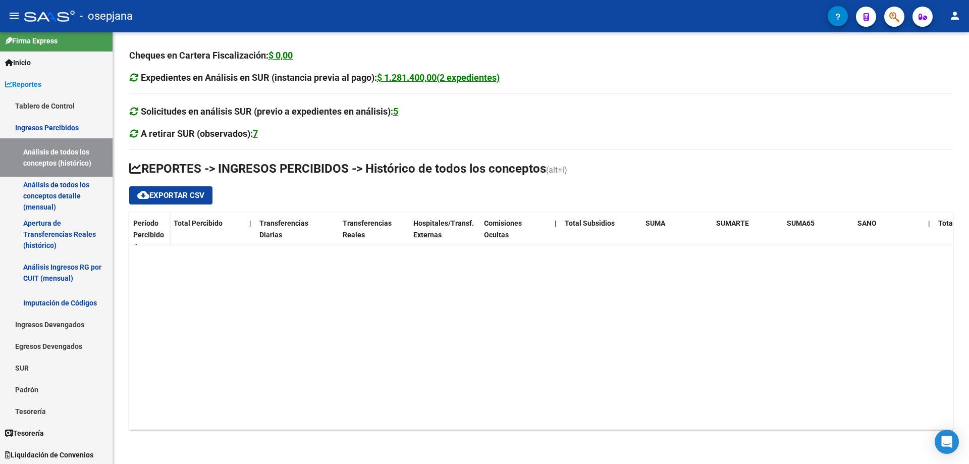
scroll to position [2715, 0]
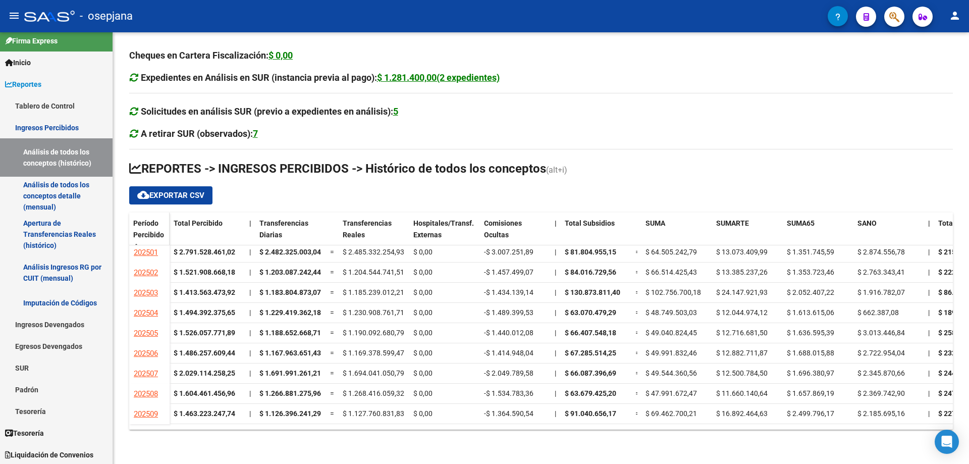
click at [154, 229] on div "Período Percibido" at bounding box center [149, 238] width 32 height 42
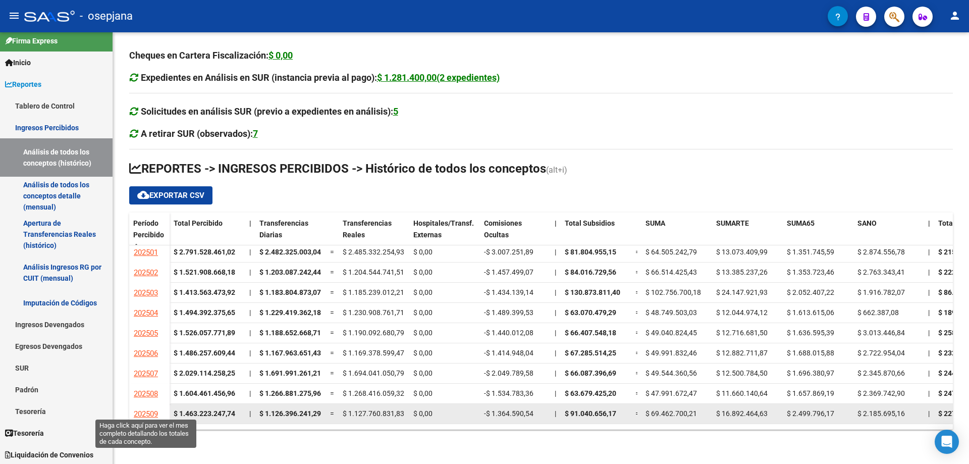
click at [144, 409] on span "202509" at bounding box center [146, 413] width 24 height 9
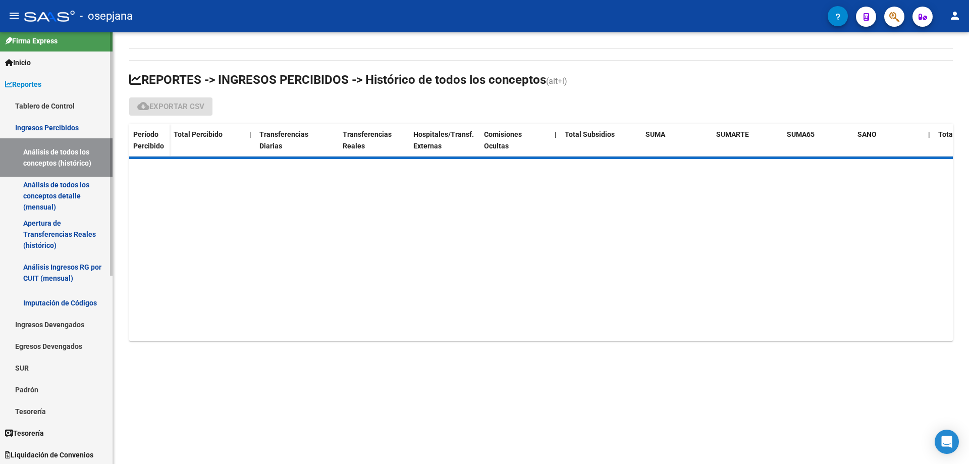
click at [54, 151] on link "Análisis de todos los conceptos (histórico)" at bounding box center [56, 157] width 113 height 38
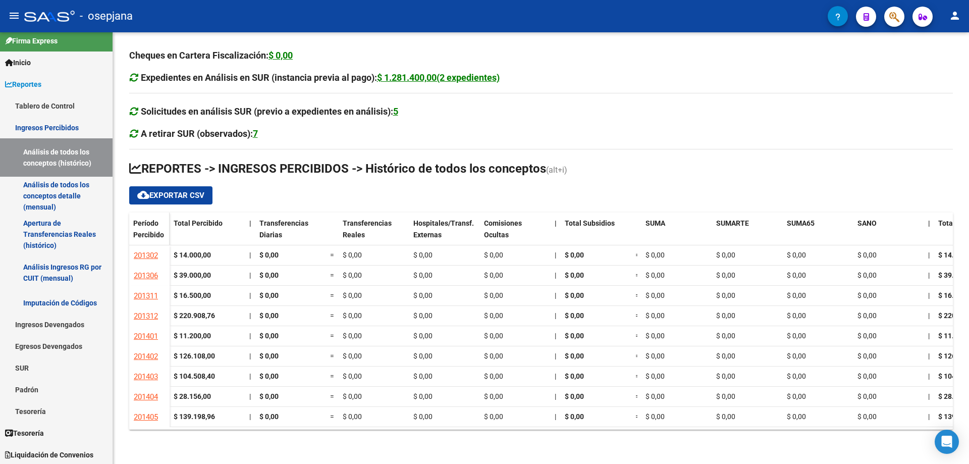
click at [150, 224] on span "Período Percibido" at bounding box center [148, 229] width 31 height 20
click at [136, 245] on datatable-header "Período Percibido Total Percibido | Transferencias Diarias Transferencias Reale…" at bounding box center [540, 228] width 823 height 33
click at [136, 243] on span at bounding box center [136, 245] width 6 height 7
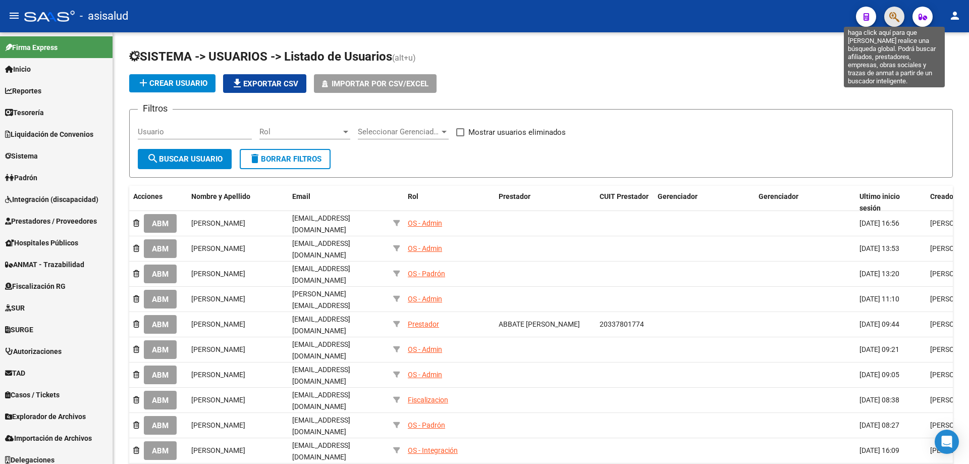
click at [897, 14] on icon "button" at bounding box center [894, 17] width 10 height 12
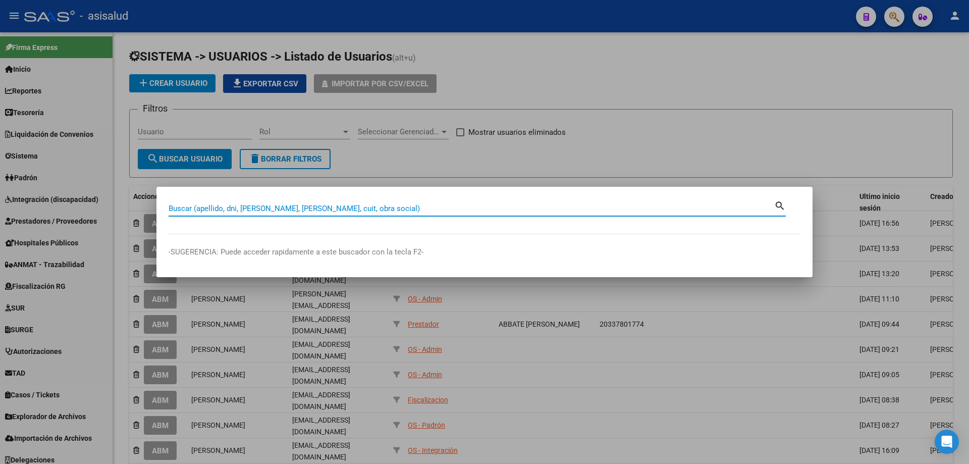
paste input "30517307099"
type input "30517307099"
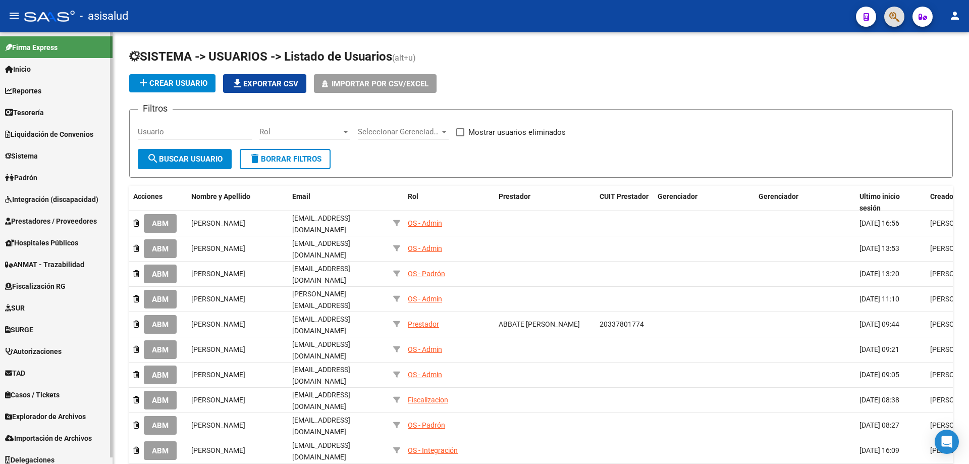
scroll to position [7, 0]
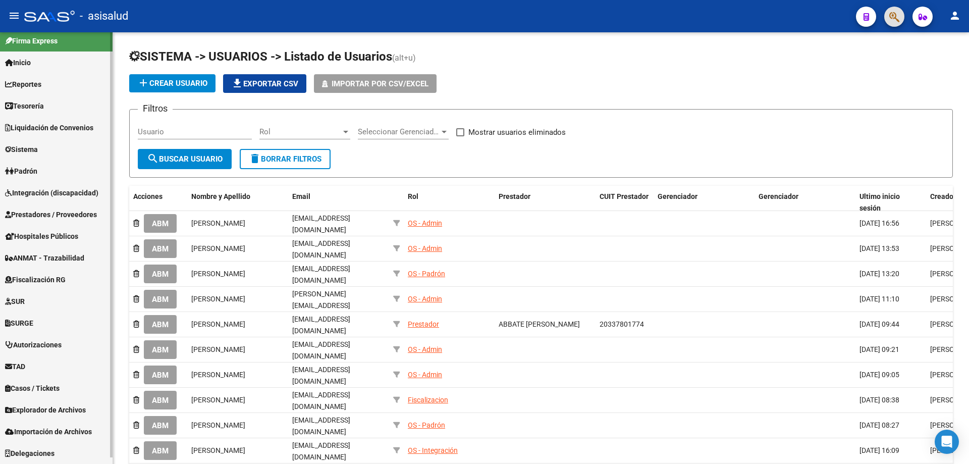
click at [55, 277] on span "Fiscalización RG" at bounding box center [35, 279] width 61 height 11
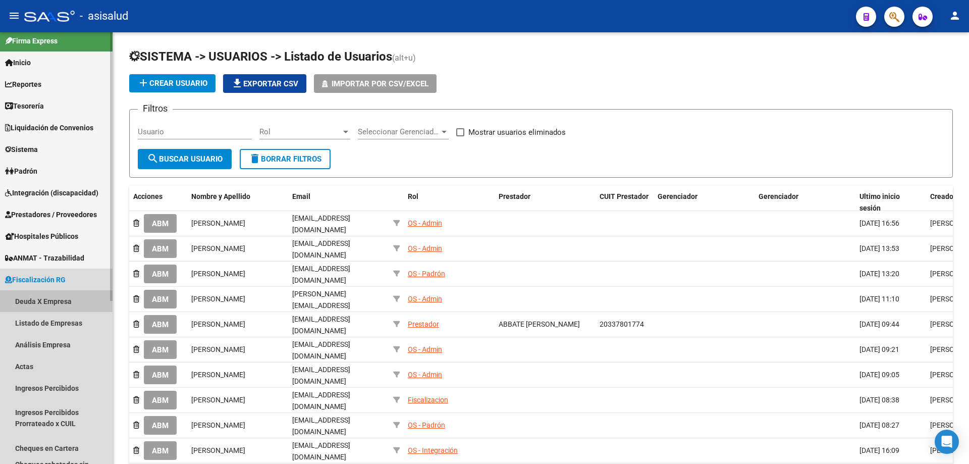
click at [46, 301] on link "Deuda X Empresa" at bounding box center [56, 301] width 113 height 22
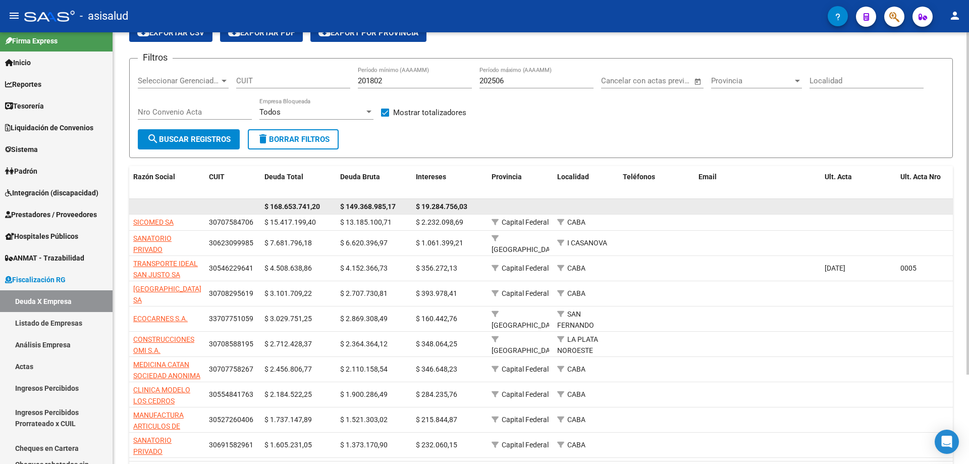
scroll to position [101, 0]
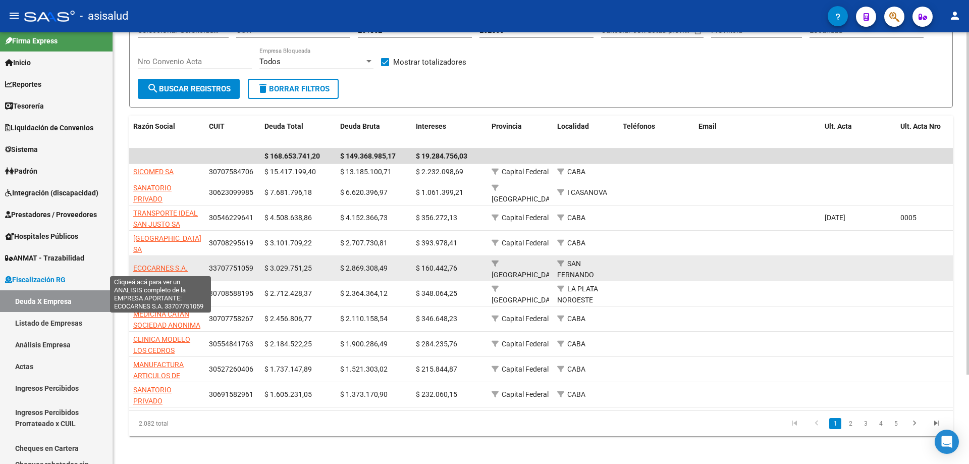
click at [154, 268] on span "ECOCARNES S.A." at bounding box center [160, 268] width 54 height 8
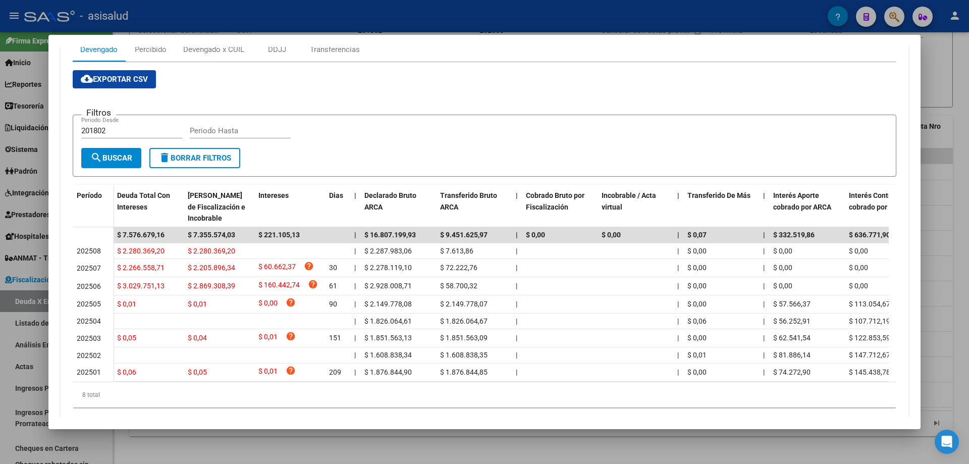
scroll to position [50, 0]
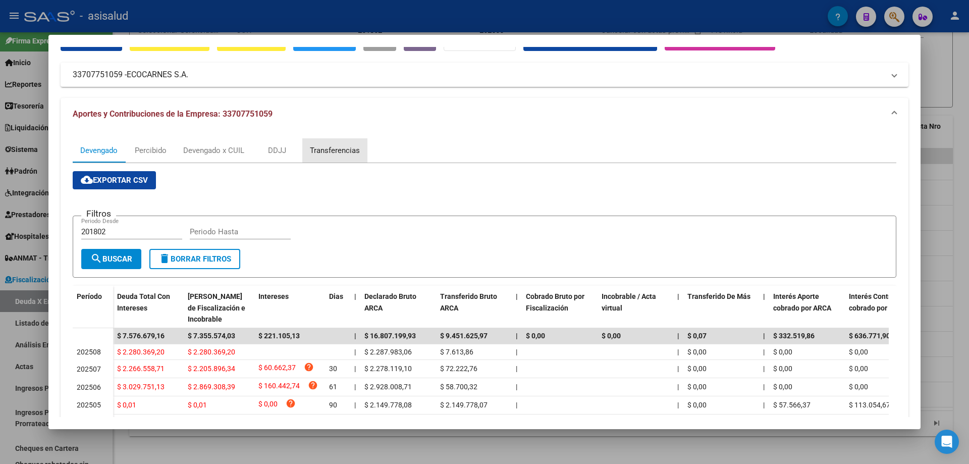
click at [332, 149] on div "Transferencias" at bounding box center [335, 150] width 50 height 11
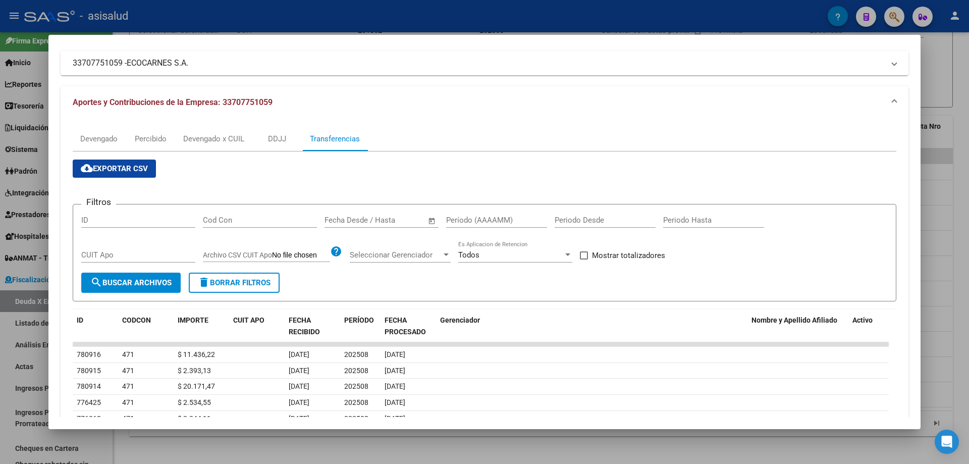
scroll to position [113, 0]
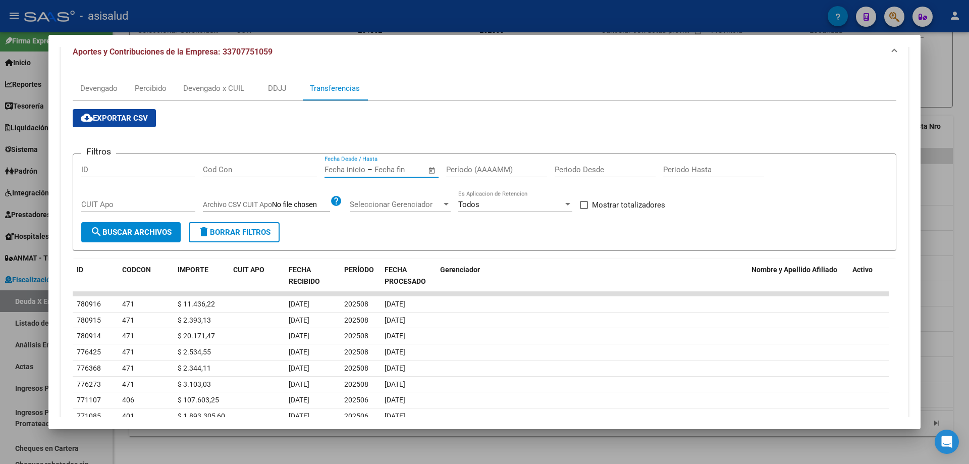
click at [392, 168] on input "text" at bounding box center [398, 169] width 49 height 9
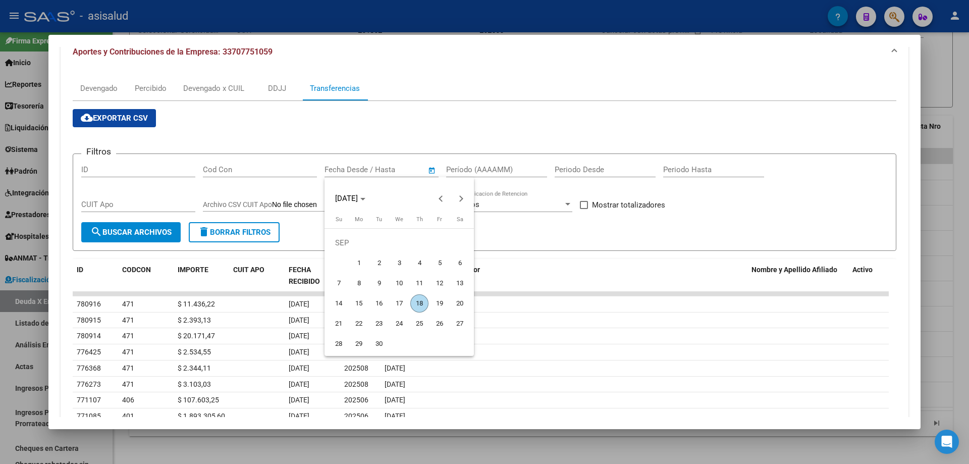
click at [418, 303] on span "18" at bounding box center [419, 303] width 18 height 18
type input "[DATE]"
click at [419, 303] on span "18" at bounding box center [419, 303] width 18 height 18
type input "[DATE]"
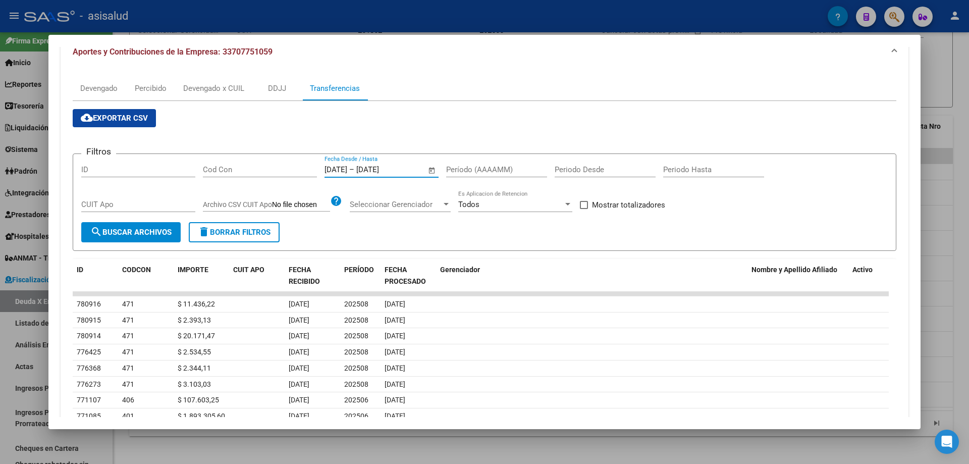
click at [476, 167] on input "Período (AAAAMM)" at bounding box center [496, 169] width 101 height 9
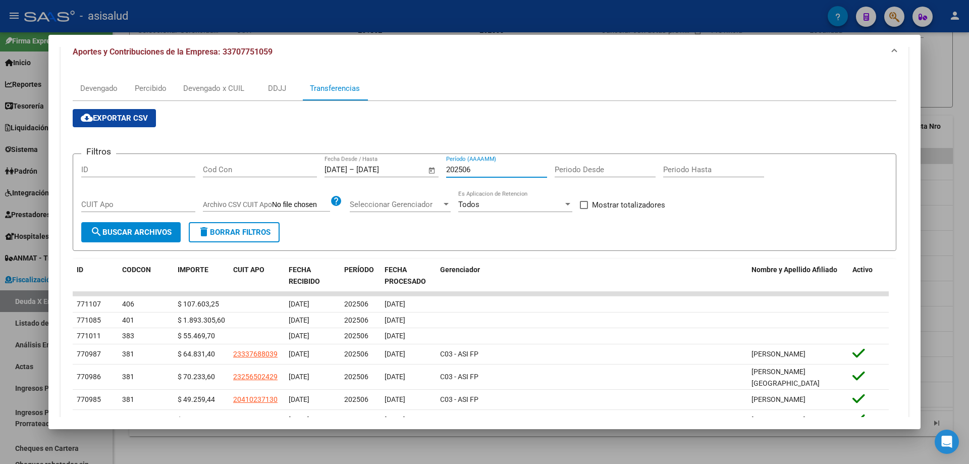
type input "202506"
drag, startPoint x: 602, startPoint y: 205, endPoint x: 417, endPoint y: 208, distance: 185.7
click at [601, 205] on span "Mostrar totalizadores" at bounding box center [628, 205] width 73 height 12
click at [584, 209] on input "Mostrar totalizadores" at bounding box center [583, 209] width 1 height 1
checkbox input "true"
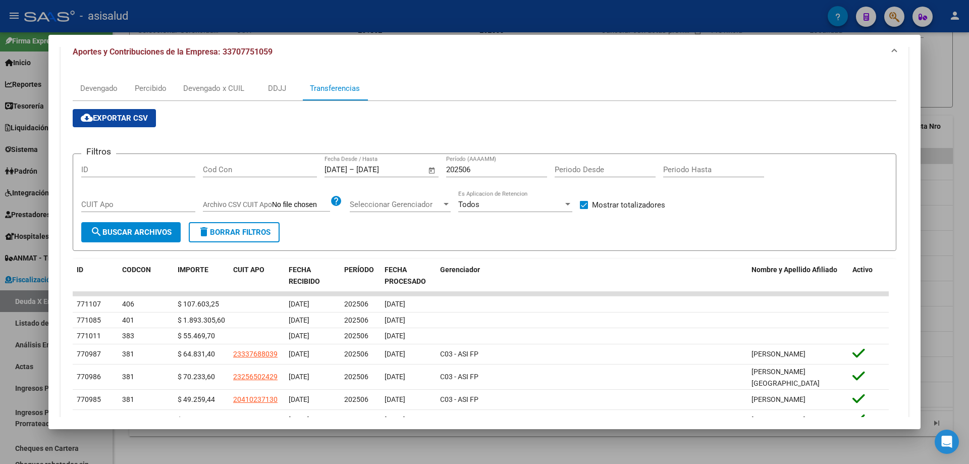
click at [158, 234] on span "search Buscar Archivos" at bounding box center [130, 232] width 81 height 9
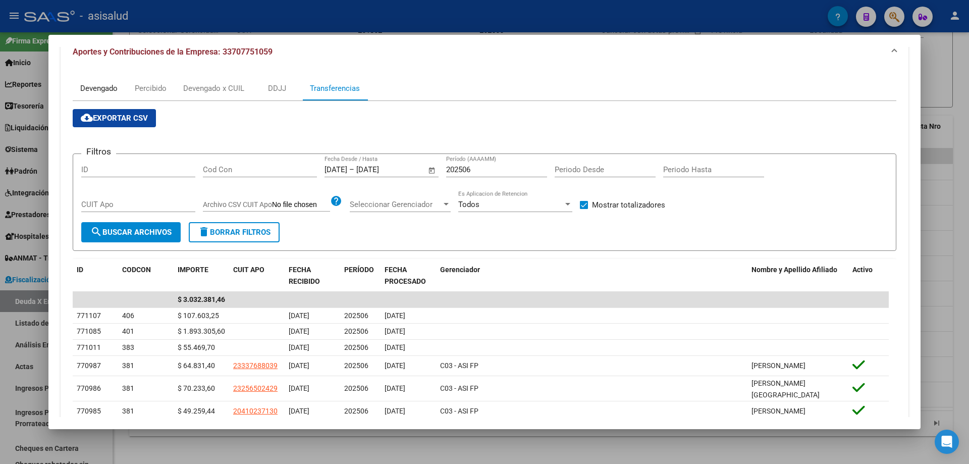
click at [117, 87] on div "Devengado" at bounding box center [98, 88] width 37 height 11
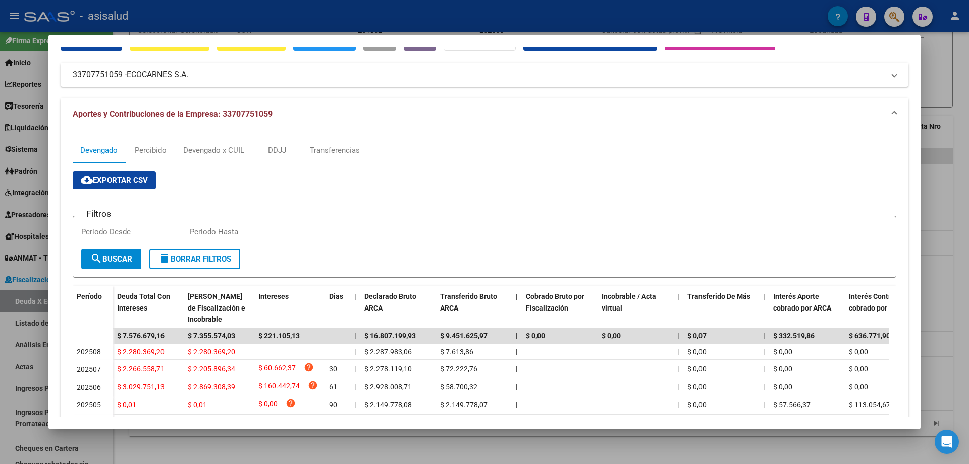
scroll to position [0, 0]
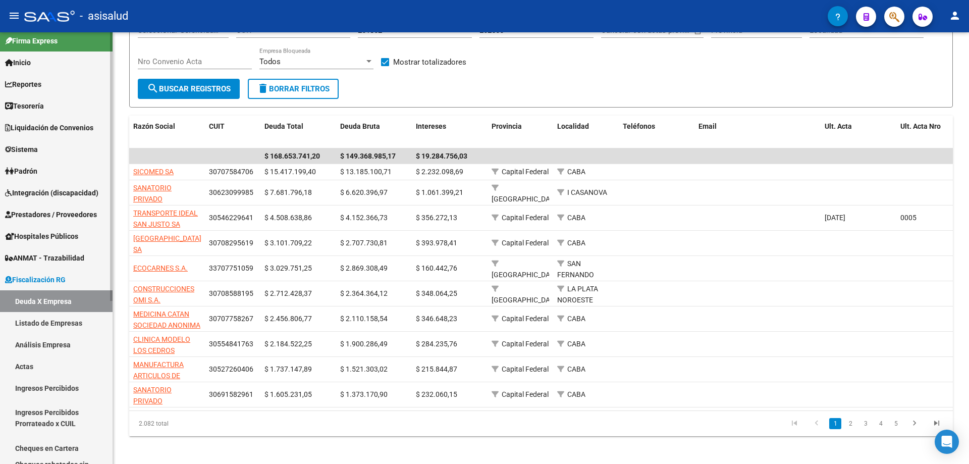
click at [31, 279] on span "Fiscalización RG" at bounding box center [35, 279] width 61 height 11
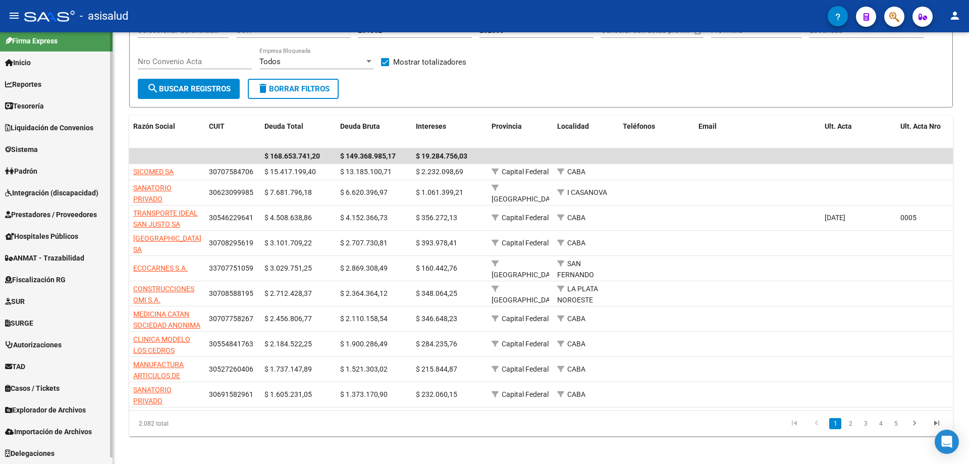
click at [41, 82] on span "Reportes" at bounding box center [23, 84] width 36 height 11
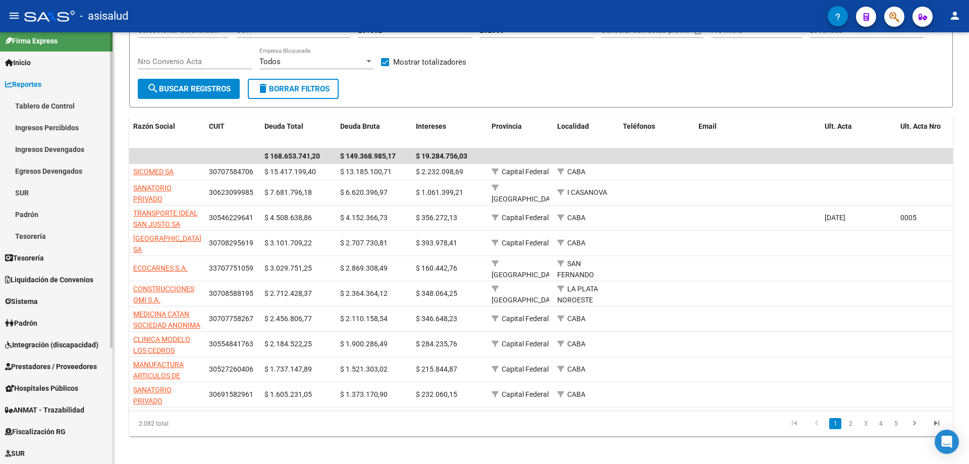
click at [52, 129] on link "Ingresos Percibidos" at bounding box center [56, 128] width 113 height 22
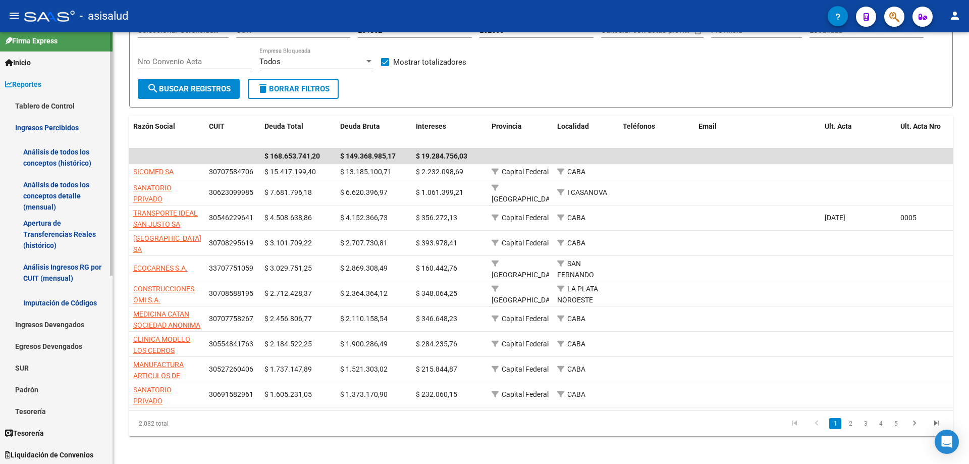
click at [61, 190] on link "Análisis de todos los conceptos detalle (mensual)" at bounding box center [56, 196] width 113 height 38
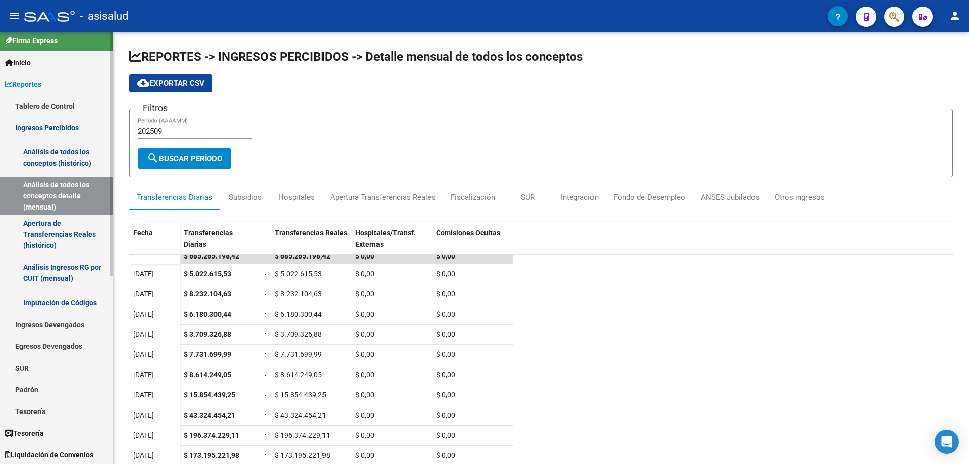
click at [50, 154] on link "Análisis de todos los conceptos (histórico)" at bounding box center [56, 157] width 113 height 38
